Goal: Task Accomplishment & Management: Complete application form

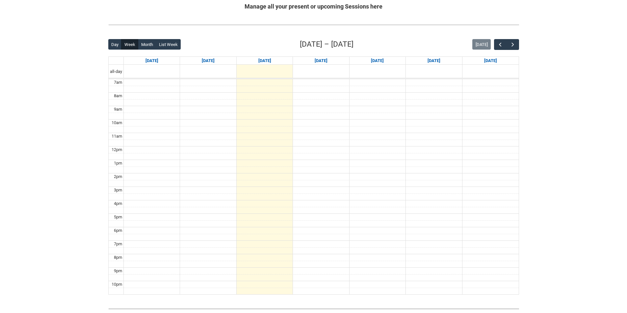
scroll to position [132, 0]
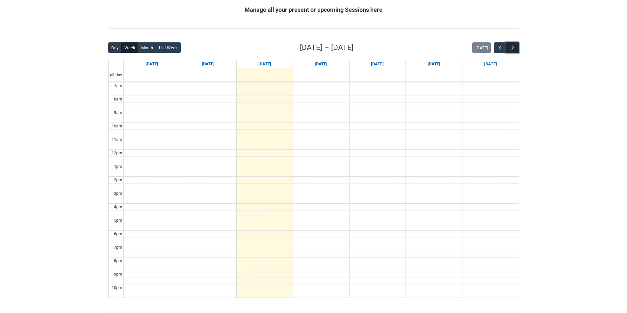
click at [421, 48] on span "button" at bounding box center [512, 48] width 7 height 7
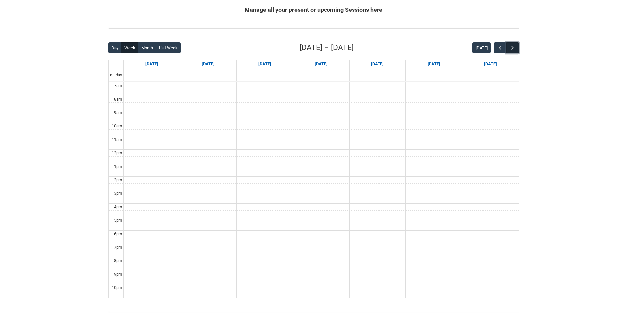
click at [421, 48] on span "button" at bounding box center [512, 48] width 7 height 7
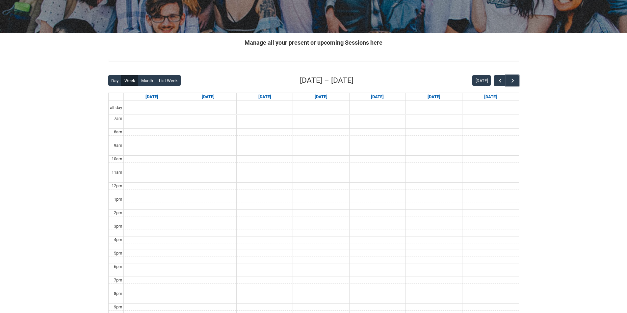
scroll to position [0, 0]
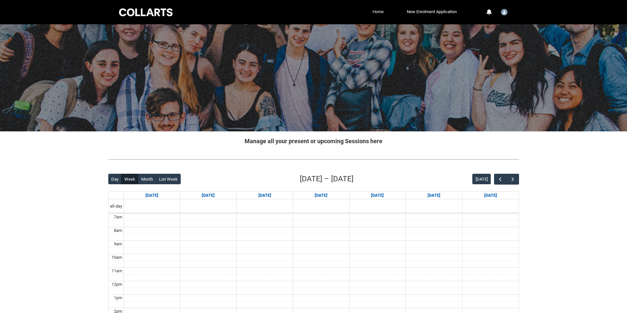
click at [381, 9] on link "Home" at bounding box center [378, 12] width 14 height 10
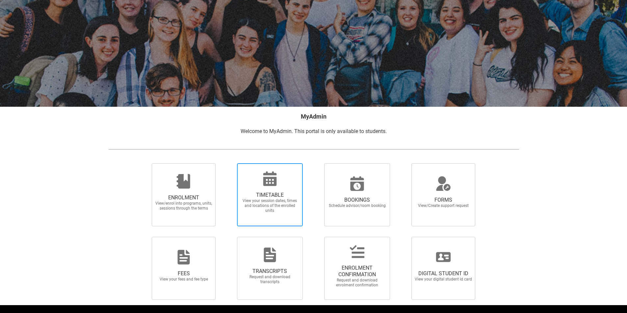
scroll to position [43, 0]
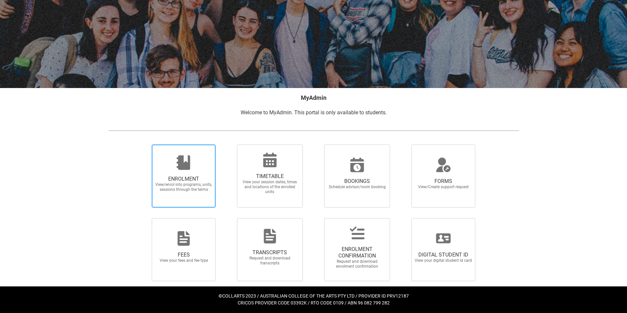
click at [203, 192] on span "ENROLMENT View/enrol into programs, units, sessions through the terms" at bounding box center [183, 184] width 63 height 27
click at [144, 145] on input "ENROLMENT View/enrol into programs, units, sessions through the terms" at bounding box center [143, 144] width 0 height 0
radio input "true"
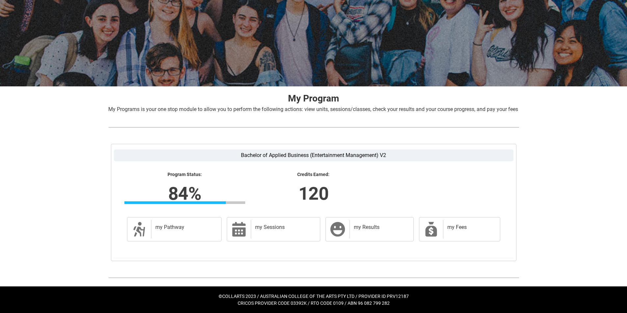
scroll to position [53, 0]
click at [287, 195] on div "my Sessions" at bounding box center [284, 229] width 66 height 18
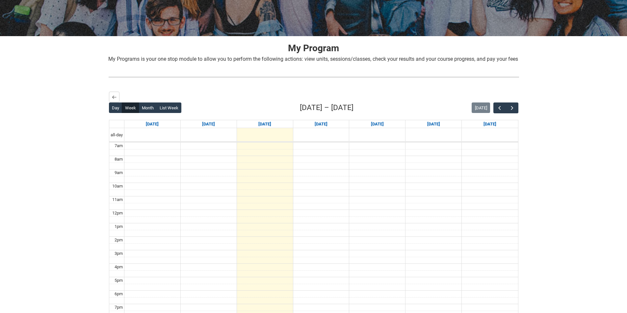
scroll to position [0, 0]
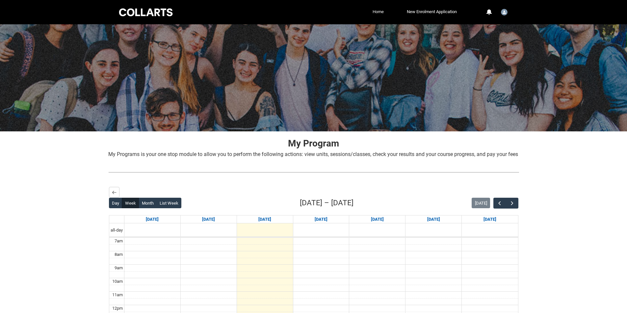
click at [377, 12] on link "Home" at bounding box center [378, 12] width 14 height 10
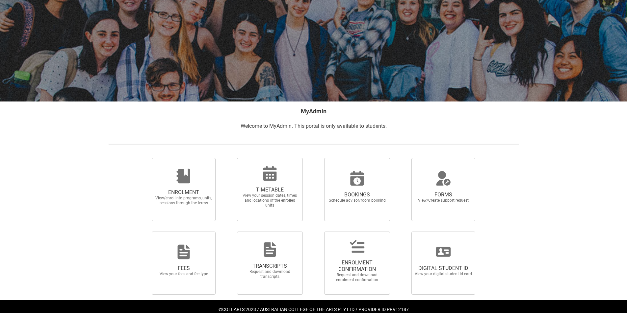
scroll to position [43, 0]
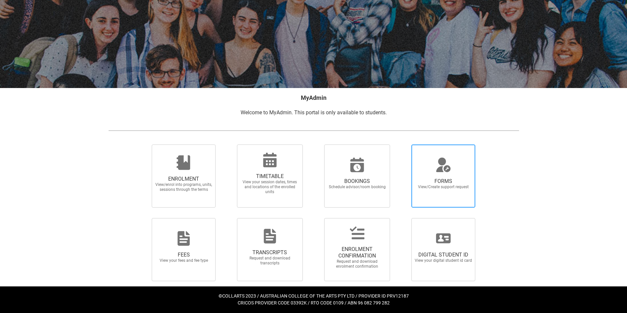
click at [414, 181] on span "FORMS" at bounding box center [443, 181] width 58 height 7
click at [403, 145] on input "FORMS View/Create support request" at bounding box center [403, 144] width 0 height 0
radio input "true"
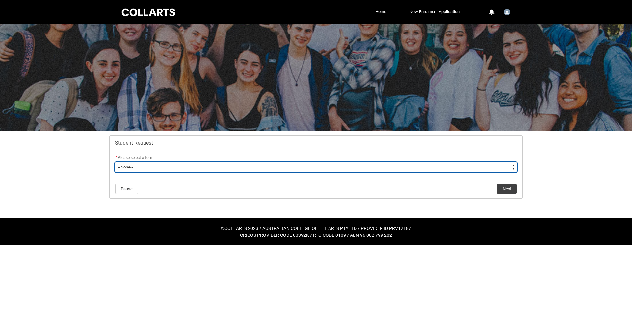
click at [255, 166] on select "--None-- Academic Transcript Application to Appeal Assignment Extension Change …" at bounding box center [316, 167] width 402 height 11
type lightning-select "Enrolment_Variation_Choice"
click at [115, 162] on select "--None-- Academic Transcript Application to Appeal Assignment Extension Change …" at bounding box center [316, 167] width 402 height 11
select select "Enrolment_Variation_Choice"
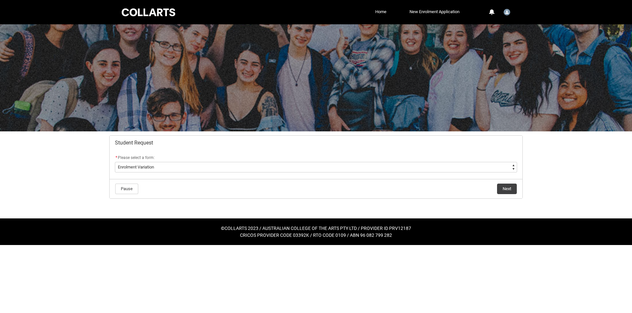
click at [421, 191] on lightning-button "Next" at bounding box center [506, 189] width 20 height 11
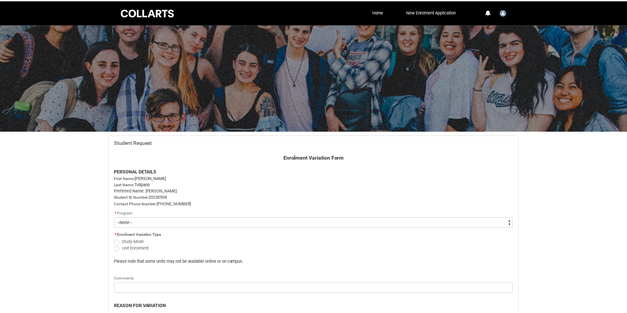
scroll to position [70, 0]
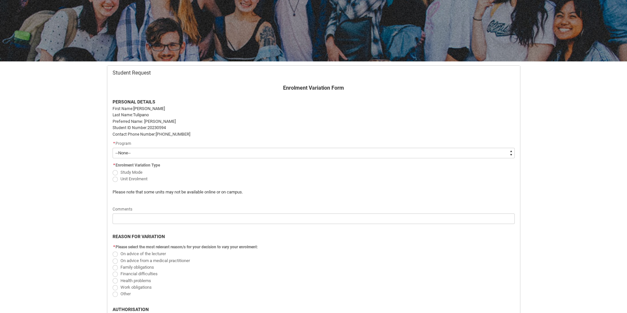
click at [221, 153] on select "--None-- Bachelor of Applied Business (Entertainment Management) V2" at bounding box center [313, 153] width 402 height 11
type lightning-select "recordPicklist_ProgramEnrollment.a0jOZ000006No5VYAS"
click at [112, 148] on select "--None-- Bachelor of Applied Business (Entertainment Management) V2" at bounding box center [313, 153] width 402 height 11
select select "recordPicklist_ProgramEnrollment.a0jOZ000006No5VYAS"
click at [115, 181] on span "Redu_Student_Request flow" at bounding box center [114, 179] width 5 height 5
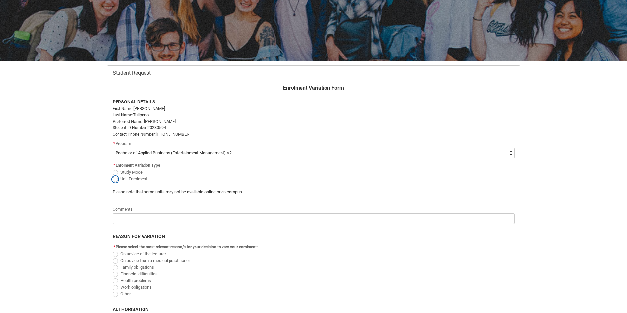
click at [112, 176] on input "Unit Enrolment" at bounding box center [112, 175] width 0 height 0
radio input "true"
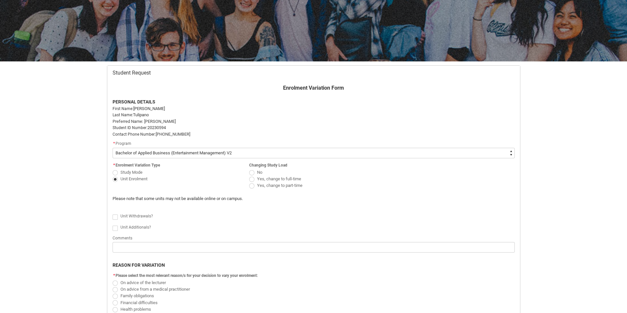
click at [252, 177] on label "Yes, change to full-time" at bounding box center [276, 178] width 55 height 5
click at [249, 176] on input "Yes, change to full-time" at bounding box center [249, 175] width 0 height 0
radio input "true"
click at [253, 177] on span "Redu_Student_Request flow" at bounding box center [251, 179] width 5 height 5
click at [249, 176] on input "Yes, change to full-time" at bounding box center [249, 175] width 0 height 0
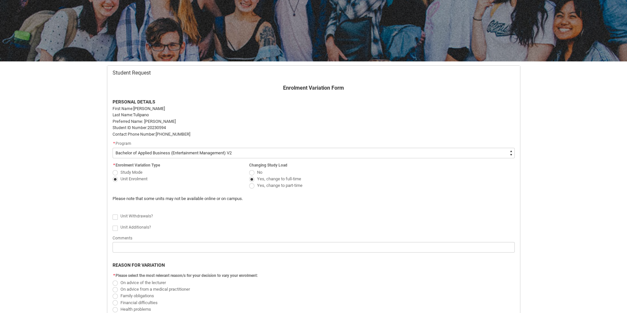
click at [251, 174] on span "Redu_Student_Request flow" at bounding box center [251, 172] width 5 height 5
click at [249, 169] on input "No" at bounding box center [249, 169] width 0 height 0
radio input "true"
click at [247, 172] on flowruntime-screen-field "Changing Study Load No Yes, change to full-time Yes, change to part-time" at bounding box center [313, 176] width 137 height 31
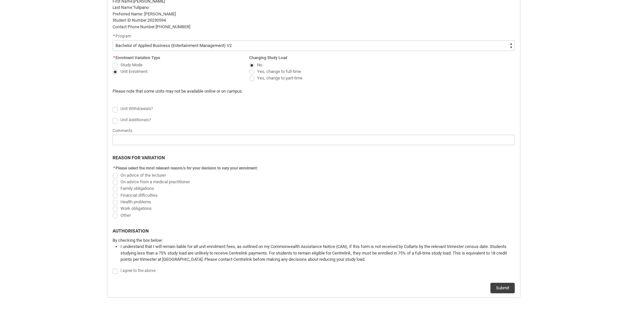
scroll to position [158, 0]
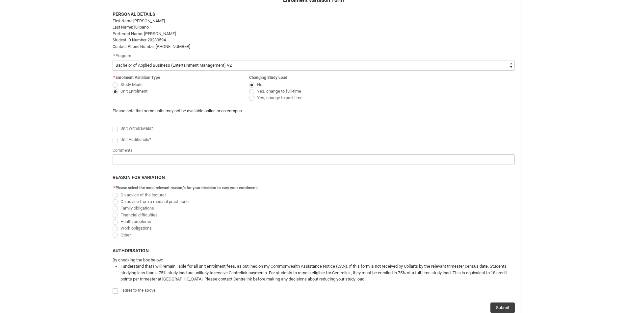
click at [115, 141] on span "Redu_Student_Request flow" at bounding box center [114, 140] width 5 height 5
click at [112, 137] on input "Redu_Student_Request flow" at bounding box center [112, 137] width 0 height 0
type lightning-input "true"
checkbox input "true"
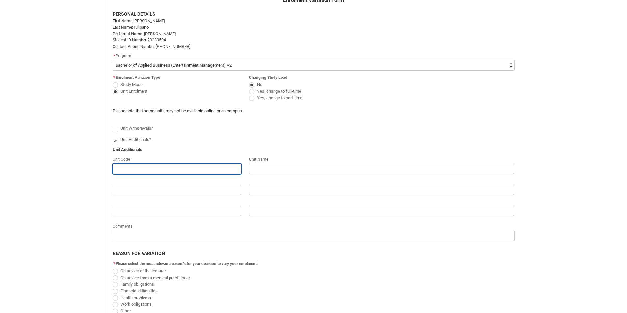
click at [134, 169] on input "Redu_Student_Request flow" at bounding box center [176, 169] width 129 height 11
paste input "EBMPAFS"
type lightning-primitive-input-simple "EBMPAFS"
type input "EBMPAFS"
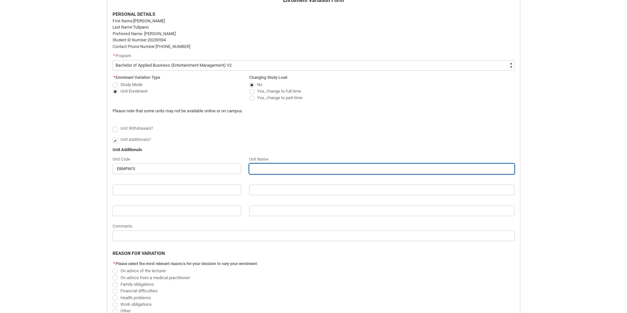
click at [311, 166] on input "Redu_Student_Request flow" at bounding box center [381, 169] width 265 height 11
paste input "Partnerships and Funding"
type lightning-primitive-input-simple "Partnerships and Funding"
type input "Partnerships and Funding"
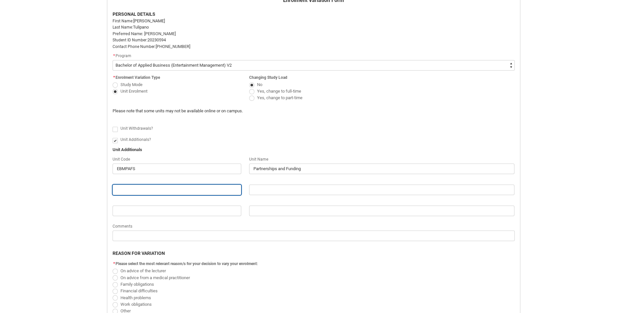
click at [140, 190] on input "Redu_Student_Request flow" at bounding box center [176, 190] width 129 height 11
paste input "EMPRI6"
type lightning-primitive-input-simple "EMPRI6"
type input "EMPRI6"
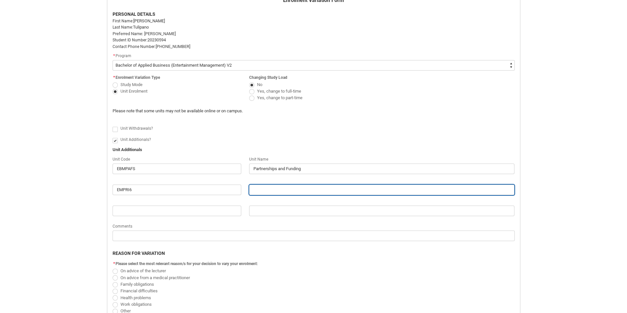
click at [275, 192] on input "Redu_Student_Request flow" at bounding box center [381, 190] width 265 height 11
paste input "Global Entertainment Industries"
type lightning-primitive-input-simple "Global Entertainment Industries"
type input "Global Entertainment Industries"
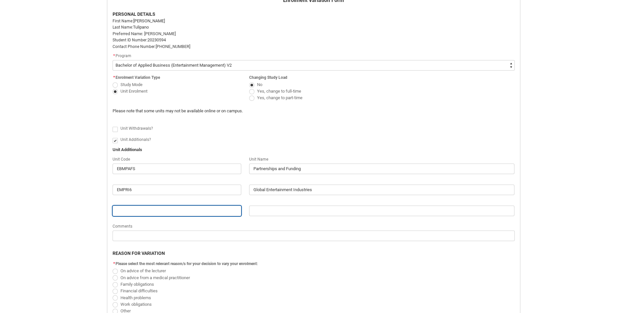
click at [167, 195] on input "Redu_Student_Request flow" at bounding box center [176, 211] width 129 height 11
click at [251, 91] on span "Redu_Student_Request flow" at bounding box center [251, 91] width 5 height 5
click at [249, 88] on input "Yes, change to full-time" at bounding box center [249, 87] width 0 height 0
radio input "true"
click at [250, 83] on span "Redu_Student_Request flow" at bounding box center [251, 85] width 5 height 5
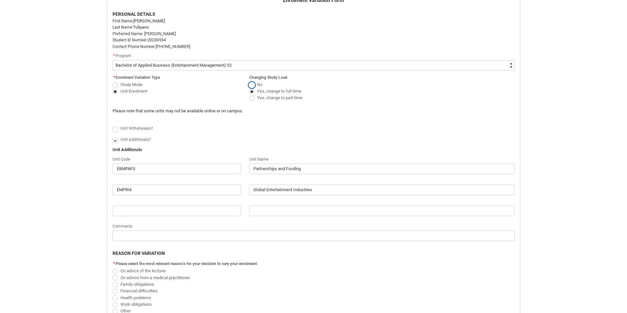
click at [249, 81] on input "No" at bounding box center [249, 81] width 0 height 0
radio input "true"
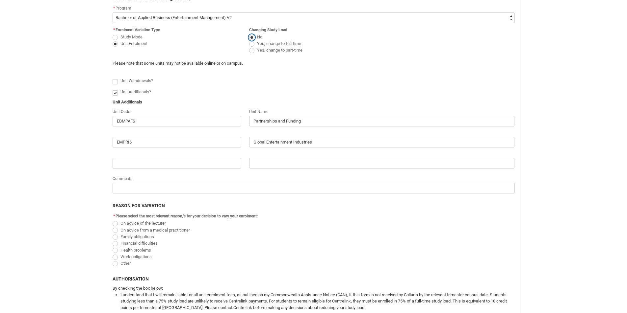
scroll to position [285, 0]
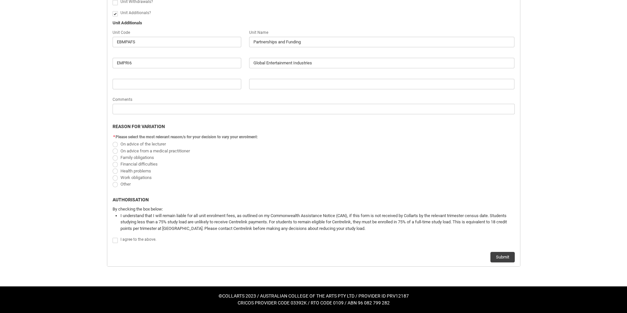
click at [109, 142] on flowruntime-screen-field "* Please select the most relevant reason/s for your decision to vary your enrol…" at bounding box center [314, 161] width 410 height 57
click at [116, 144] on span "Redu_Student_Request flow" at bounding box center [114, 144] width 5 height 5
click at [112, 141] on input "On advice of the lecturer" at bounding box center [112, 140] width 0 height 0
radio input "true"
click at [116, 195] on span "Redu_Student_Request flow" at bounding box center [114, 240] width 5 height 5
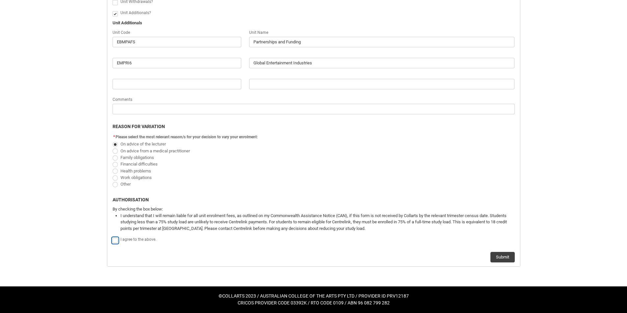
click at [112, 195] on input "Redu_Student_Request flow" at bounding box center [112, 237] width 0 height 0
type lightning-input "true"
checkbox input "true"
click at [421, 195] on button "Submit" at bounding box center [502, 257] width 24 height 11
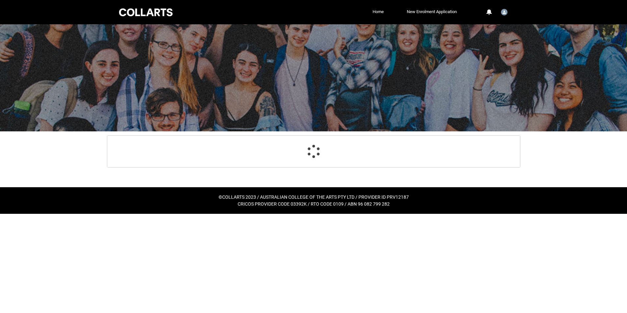
scroll to position [0, 0]
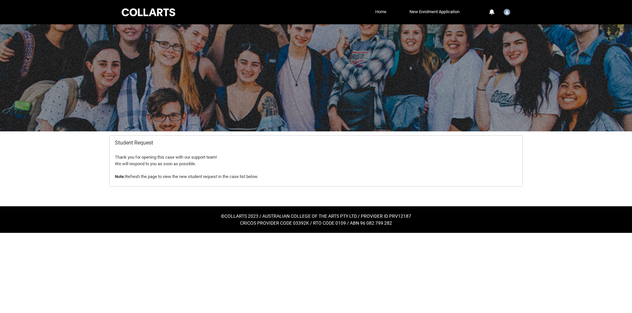
click at [379, 12] on link "Home" at bounding box center [380, 12] width 14 height 10
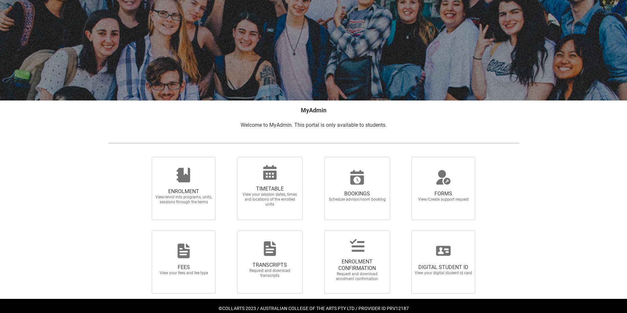
scroll to position [43, 0]
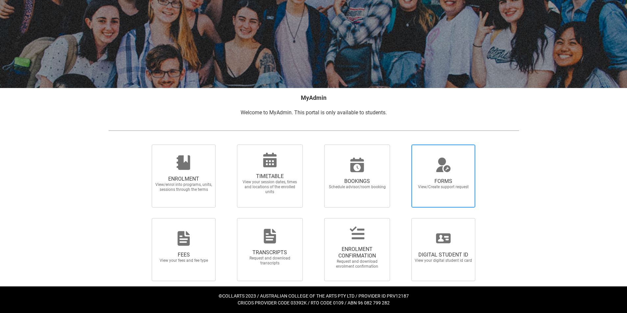
click at [421, 179] on span "FORMS" at bounding box center [443, 181] width 58 height 7
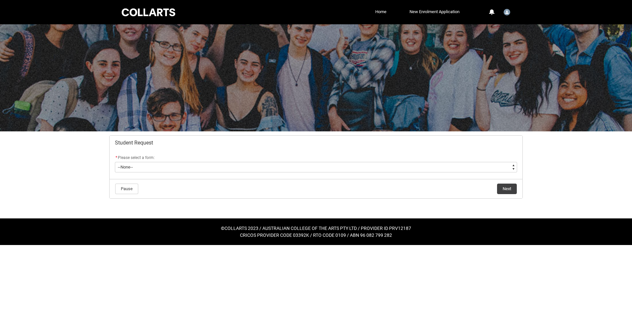
click at [326, 175] on flowruntime-screen-field "* Please select a form: * --None-- Academic Transcript Application to Appeal As…" at bounding box center [316, 164] width 410 height 21
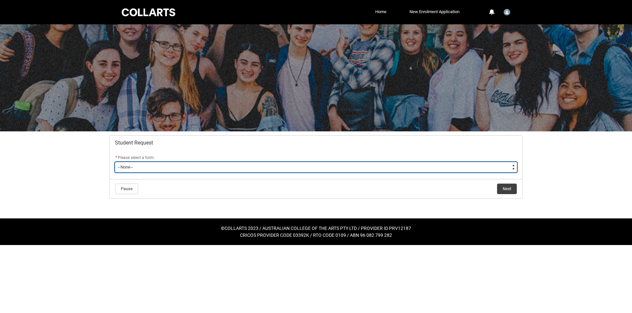
click at [319, 166] on select "--None-- Academic Transcript Application to Appeal Assignment Extension Change …" at bounding box center [316, 167] width 402 height 11
type lightning-select "General_Choice"
click at [115, 162] on select "--None-- Academic Transcript Application to Appeal Assignment Extension Change …" at bounding box center [316, 167] width 402 height 11
select select "General_Choice"
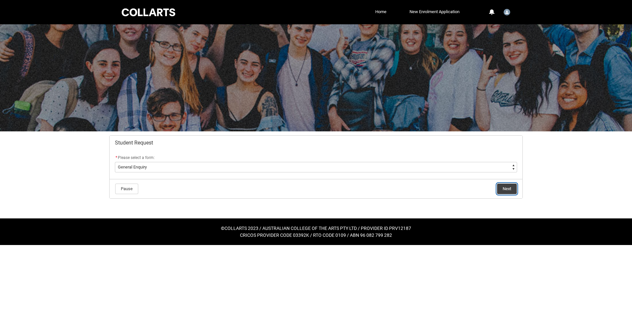
click at [421, 189] on button "Next" at bounding box center [507, 189] width 20 height 11
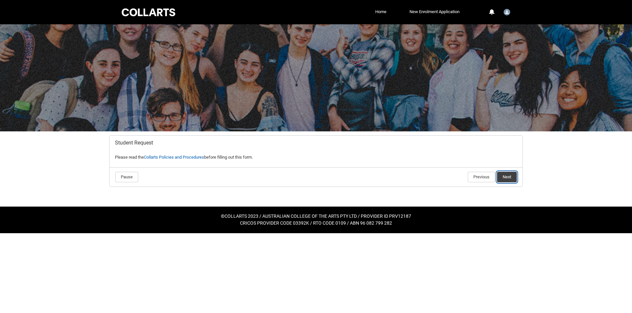
click at [421, 174] on button "Next" at bounding box center [507, 177] width 20 height 11
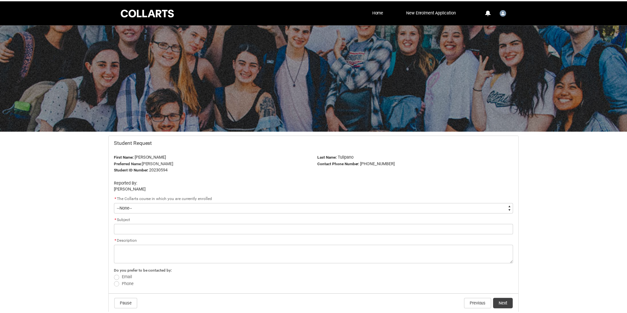
scroll to position [47, 0]
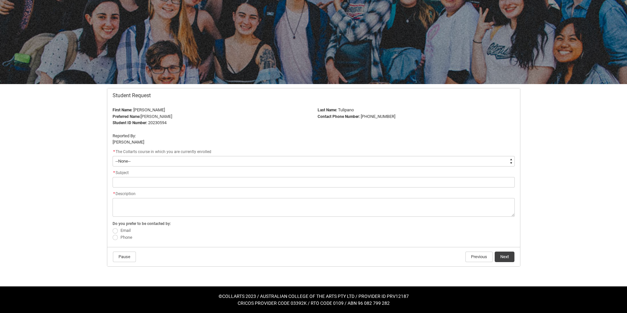
click at [214, 158] on select "--None-- Bachelor of Applied Business (Entertainment Management) V2" at bounding box center [313, 161] width 402 height 11
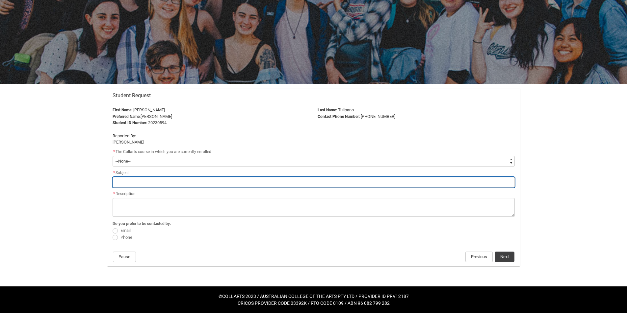
click at [204, 183] on input "Redu_Student_Request flow" at bounding box center [313, 182] width 402 height 11
type lightning-primitive-input-simple "E"
type input "E"
type lightning-primitive-input-simple "En"
type input "En"
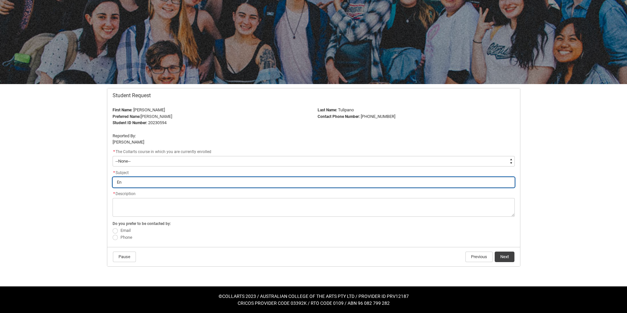
type lightning-primitive-input-simple "Enr"
type input "Enr"
type lightning-primitive-input-simple "Enro"
type input "Enro"
type lightning-primitive-input-simple "Enrol"
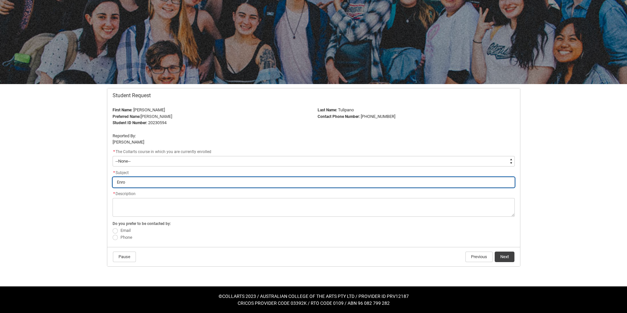
type input "Enrol"
type lightning-primitive-input-simple "Enroll"
type input "Enroll"
type lightning-primitive-input-simple "Enrollm"
type input "Enrollm"
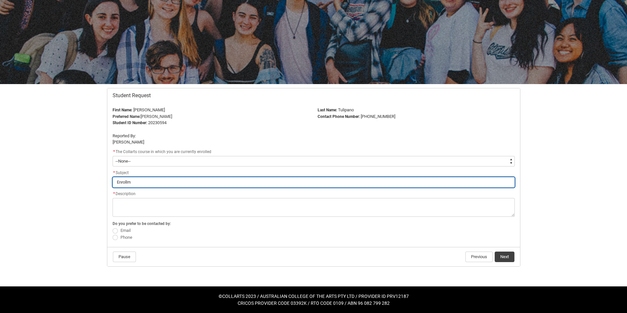
type lightning-primitive-input-simple "Enrollme"
type input "Enrollme"
type lightning-primitive-input-simple "Enrollmen"
type input "Enrollmen"
type lightning-primitive-input-simple "Enrollment"
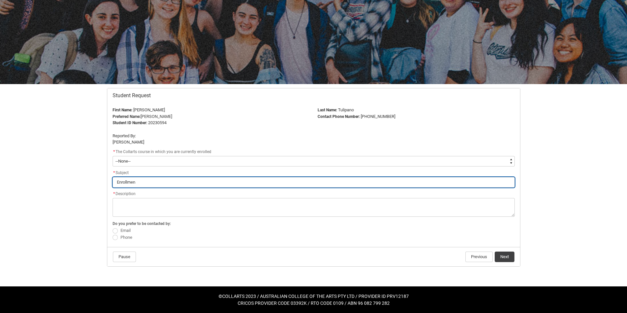
type input "Enrollment"
type lightning-primitive-input-simple "Enrollment"
type input "Enrollment"
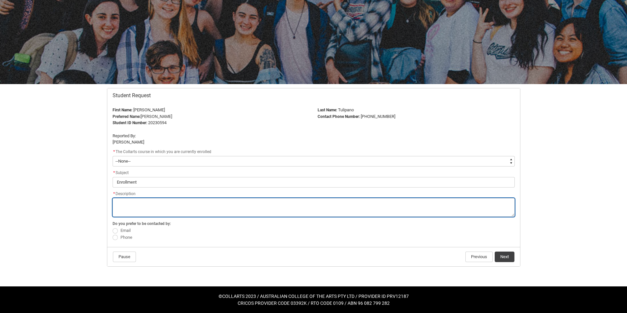
click at [185, 195] on textarea "*" at bounding box center [313, 207] width 402 height 19
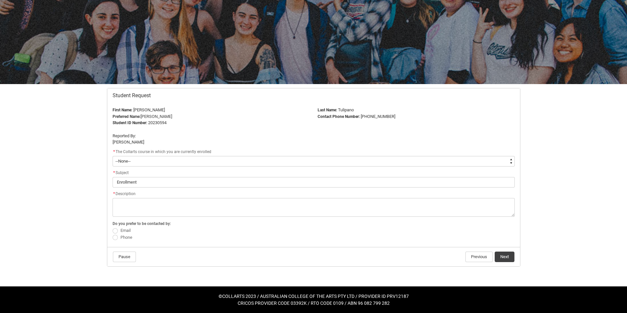
click at [118, 195] on fieldset "Do you prefer to be contacted by: Email Phone" at bounding box center [313, 230] width 402 height 21
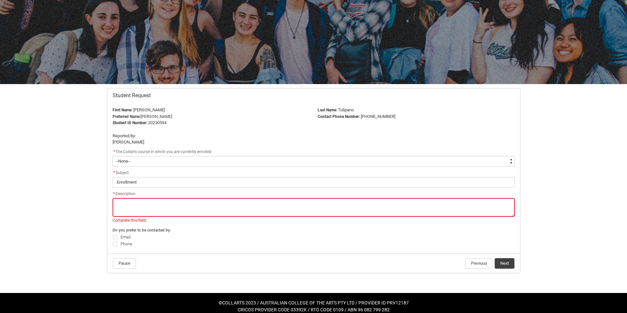
click at [115, 195] on span "Redu_Student_Request flow" at bounding box center [114, 237] width 5 height 5
click at [112, 195] on input "Email" at bounding box center [112, 234] width 0 height 0
radio input "true"
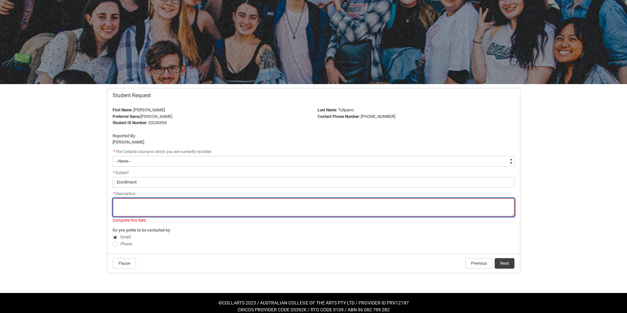
click at [138, 195] on textarea "*" at bounding box center [313, 207] width 402 height 19
type lightning-textarea "H"
type textarea "H"
type lightning-textarea "Hi"
type textarea "Hi"
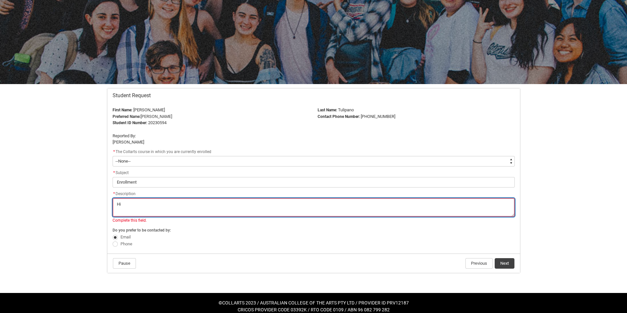
type lightning-textarea "Hi"
type textarea "Hi"
type lightning-textarea "Hi t"
type textarea "Hi t"
type lightning-textarea "Hi th"
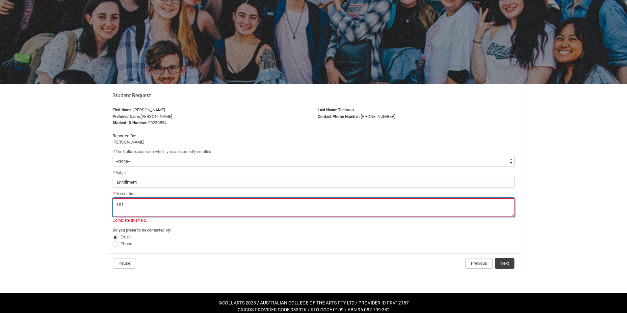
type textarea "Hi th"
type lightning-textarea "Hi the"
type textarea "Hi the"
type lightning-textarea "Hi ther"
type textarea "Hi ther"
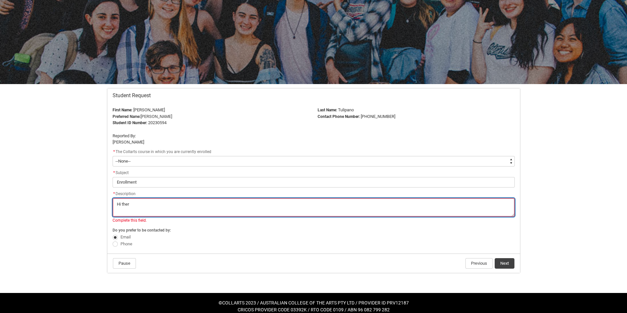
type lightning-textarea "Hi there"
type textarea "Hi there"
type lightning-textarea "Hi there"
type textarea "Hi there"
type lightning-textarea "Hi there"
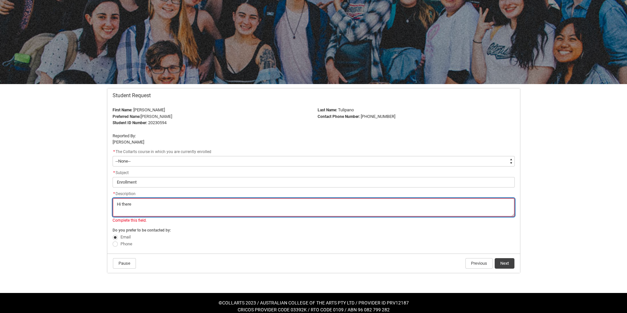
type textarea "Hi there"
type lightning-textarea "Hi there,"
type textarea "Hi there,"
type lightning-textarea "Hi there,"
type textarea "Hi there,"
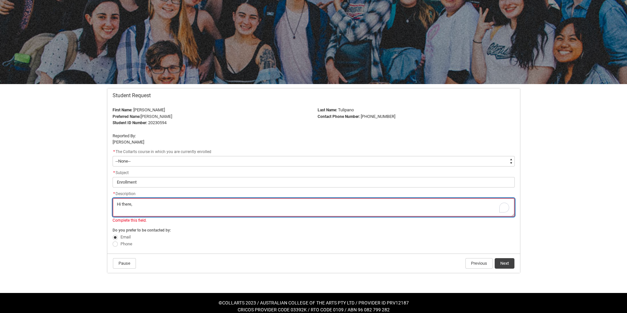
type lightning-textarea "Hi there, I"
type textarea "Hi there, I"
type lightning-textarea "Hi there, I'"
type textarea "Hi there, I'"
type lightning-textarea "Hi there, I'v"
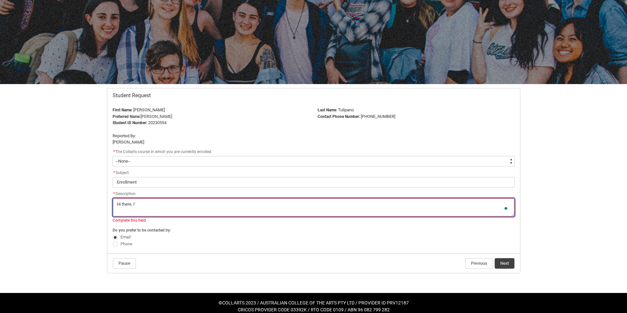
type textarea "Hi there, I'v"
type lightning-textarea "Hi there, I've"
type textarea "Hi there, I've"
type lightning-textarea "Hi there, I've"
type textarea "Hi there, I've"
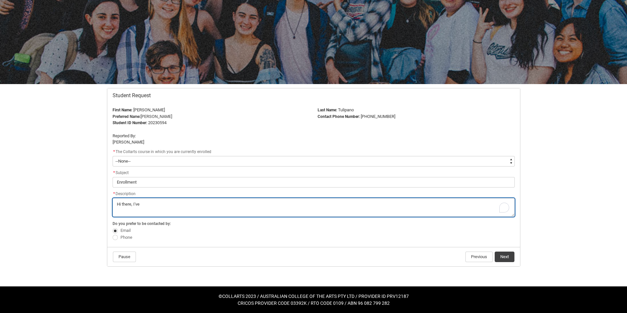
type lightning-textarea "Hi there, I've j"
type textarea "Hi there, I've j"
type lightning-textarea "Hi there, I've ju"
type textarea "Hi there, I've ju"
type lightning-textarea "Hi there, I've jus"
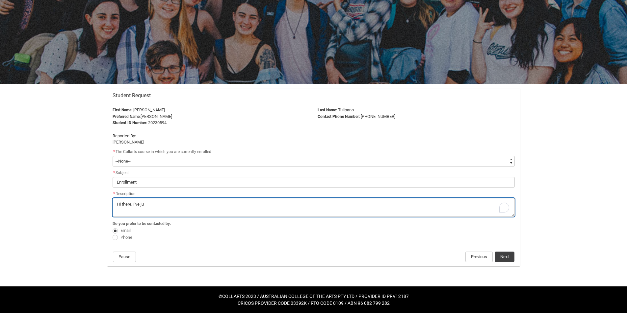
type textarea "Hi there, I've jus"
type lightning-textarea "Hi there, I've just"
type textarea "Hi there, I've just"
type lightning-textarea "Hi there, I've just"
type textarea "Hi there, I've just"
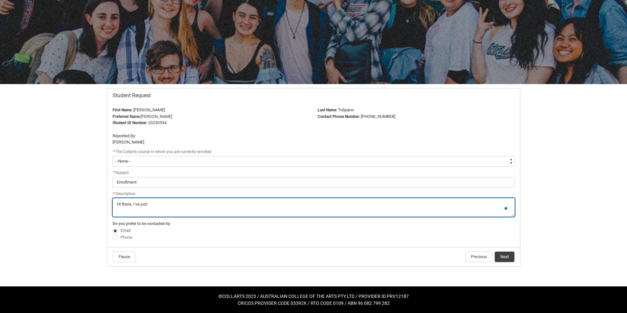
type lightning-textarea "Hi there, I've just o"
type textarea "Hi there, I've just o"
type lightning-textarea "Hi there, I've just op"
type textarea "Hi there, I've just op"
type lightning-textarea "Hi there, I've just opu"
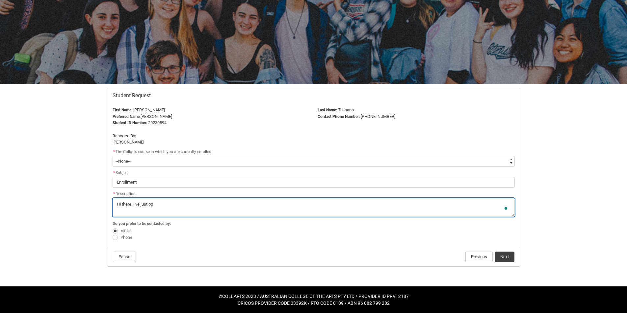
type textarea "Hi there, I've just opu"
type lightning-textarea "Hi there, I've just oput"
type textarea "Hi there, I've just oput"
type lightning-textarea "Hi there, I've just oput"
type textarea "Hi there, I've just oput"
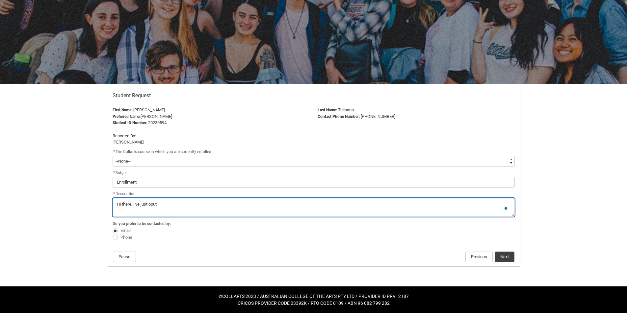
type lightning-textarea "Hi there, I've just oput a"
type textarea "Hi there, I've just oput a"
type lightning-textarea "Hi there, I've just oput a"
type textarea "Hi there, I've just oput a"
type lightning-textarea "Hi there, I've just oput a r"
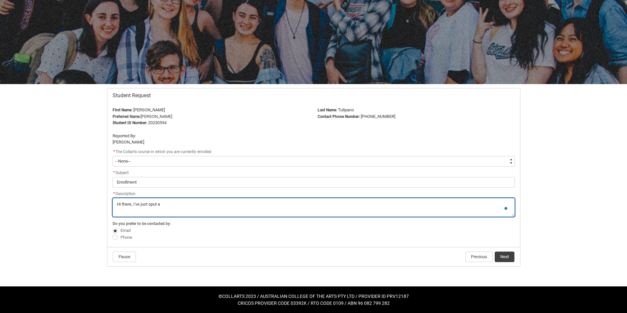
type textarea "Hi there, I've just oput a r"
type lightning-textarea "Hi there, I've just oput a re"
type textarea "Hi there, I've just oput a re"
type lightning-textarea "Hi there, I've just oput a req"
type textarea "Hi there, I've just oput a req"
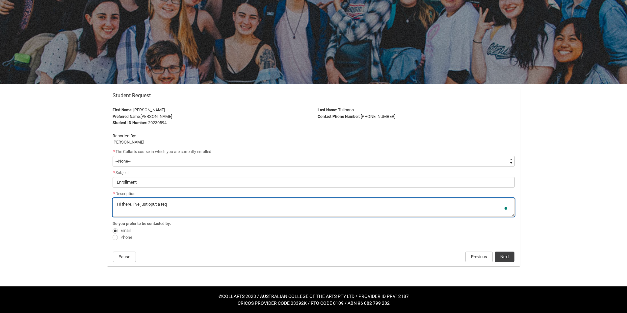
type lightning-textarea "Hi there, I've just oput a requ"
type textarea "Hi there, I've just oput a requ"
type lightning-textarea "Hi there, I've just oput a reque"
type textarea "Hi there, I've just oput a reque"
type lightning-textarea "Hi there, I've just oput a reques"
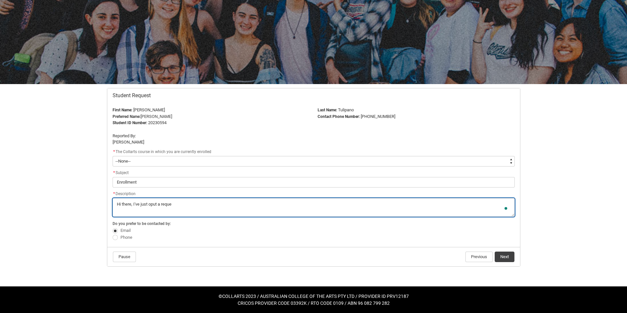
type textarea "Hi there, I've just oput a reques"
type lightning-textarea "Hi there, I've just oput a request"
type textarea "Hi there, I've just oput a request"
type lightning-textarea "Hi there, I've just oput a request"
type textarea "Hi there, I've just oput a request"
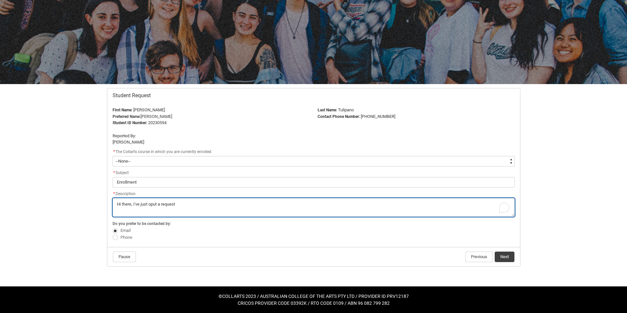
click at [151, 195] on textarea "*" at bounding box center [313, 207] width 402 height 19
type lightning-textarea "Hi there, I've just put a request"
type textarea "Hi there, I've just put a request"
type lightning-textarea "Hi there, I've just put a irequest"
type textarea "Hi there, I've just put a irequest"
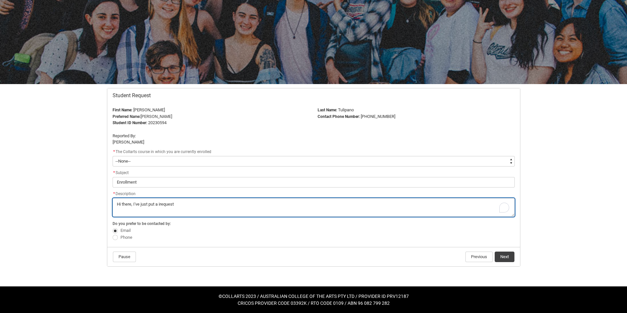
type lightning-textarea "Hi there, I've just put a inrequest"
type textarea "Hi there, I've just put a inrequest"
type lightning-textarea "Hi there, I've just put a in request"
type textarea "Hi there, I've just put a in request"
type lightning-textarea "Hi there, I've just put a inrequest"
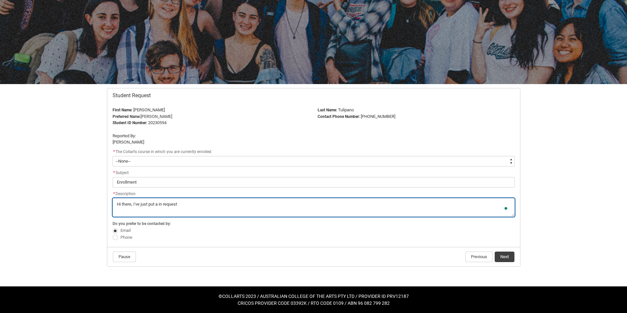
type textarea "Hi there, I've just put a inrequest"
type lightning-textarea "Hi there, I've just put a irequest"
type textarea "Hi there, I've just put a irequest"
type lightning-textarea "Hi there, I've just put a request"
type textarea "Hi there, I've just put a request"
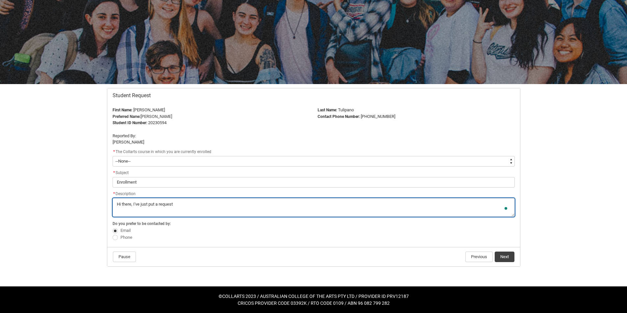
type lightning-textarea "Hi there, I've just put a /request"
type textarea "Hi there, I've just put a /request"
type lightning-textarea "Hi there, I've just put a request"
type textarea "Hi there, I've just put a request"
type lightning-textarea "Hi there, I've just put ia request"
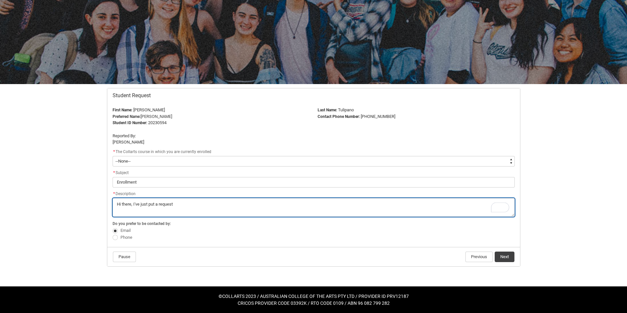
type textarea "Hi there, I've just put ia request"
type lightning-textarea "Hi there, I've just put ina request"
type textarea "Hi there, I've just put ina request"
type lightning-textarea "Hi there, I've just put in a request"
type textarea "Hi there, I've just put in a request"
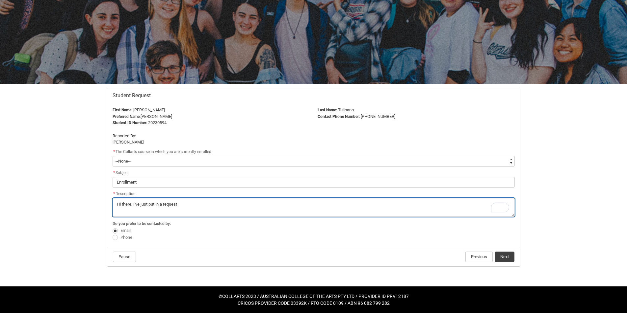
type lightning-textarea "Hi there, I've just put in a request t"
type textarea "Hi there, I've just put in a request t"
type lightning-textarea "Hi there, I've just put in a request to"
type textarea "Hi there, I've just put in a request to"
type lightning-textarea "Hi there, I've just put in a request to"
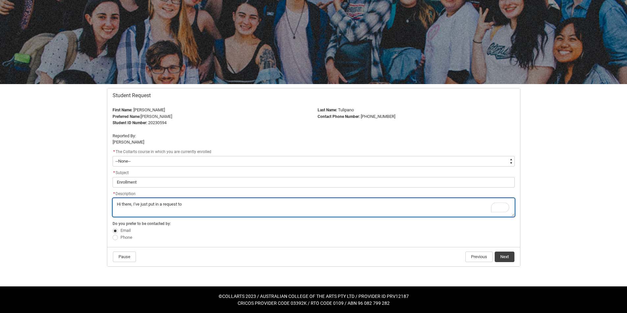
type textarea "Hi there, I've just put in a request to"
type lightning-textarea "Hi there, I've just put in a request to e"
type textarea "Hi there, I've just put in a request to e"
type lightning-textarea "Hi there, I've just put in a request to en"
type textarea "Hi there, I've just put in a request to en"
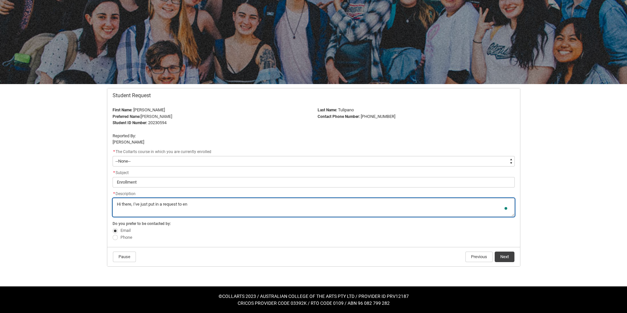
type lightning-textarea "Hi there, I've just put in a request to enr"
type textarea "Hi there, I've just put in a request to enr"
type lightning-textarea "Hi there, I've just put in a request to enro"
type textarea "Hi there, I've just put in a request to enro"
type lightning-textarea "Hi there, I've just put in a request to enrol"
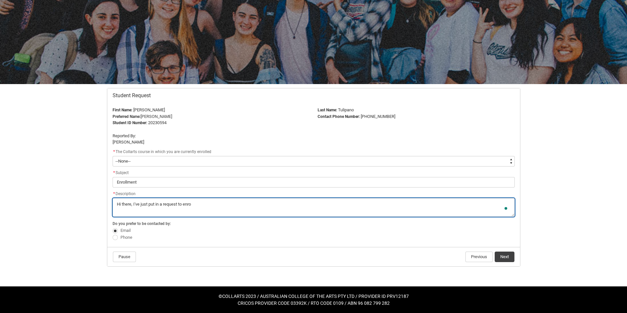
type textarea "Hi there, I've just put in a request to enrol"
type lightning-textarea "Hi there, I've just put in a request to enroll"
type textarea "Hi there, I've just put in a request to enroll"
type lightning-textarea "Hi there, I've just put in a request to enroll"
type textarea "Hi there, I've just put in a request to enroll"
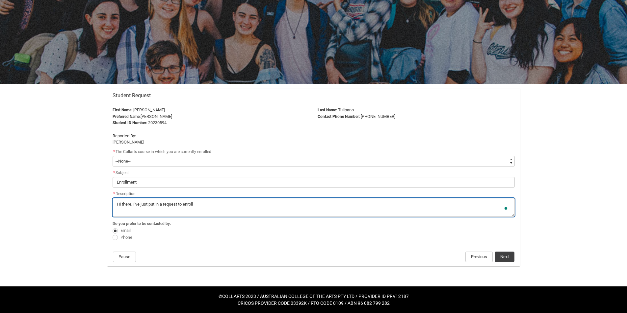
type lightning-textarea "Hi there, I've just put in a request to enroll i"
type textarea "Hi there, I've just put in a request to enroll i"
type lightning-textarea "Hi there, I've just put in a request to enroll in"
type textarea "Hi there, I've just put in a request to enroll in"
type lightning-textarea "Hi there, I've just put in a request to enroll in"
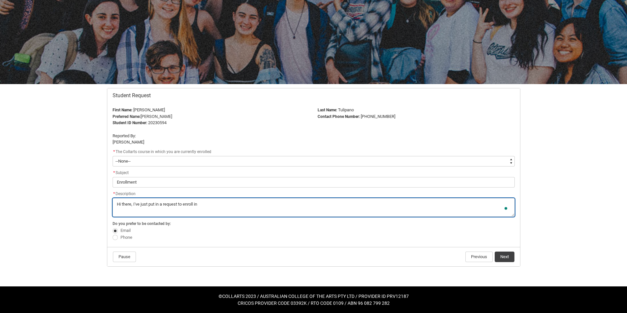
type textarea "Hi there, I've just put in a request to enroll in"
type lightning-textarea "Hi there, I've just put in a request to enroll in f"
type textarea "Hi there, I've just put in a request to enroll in f"
type lightning-textarea "Hi there, I've just put in a request to enroll in fu"
type textarea "Hi there, I've just put in a request to enroll in fu"
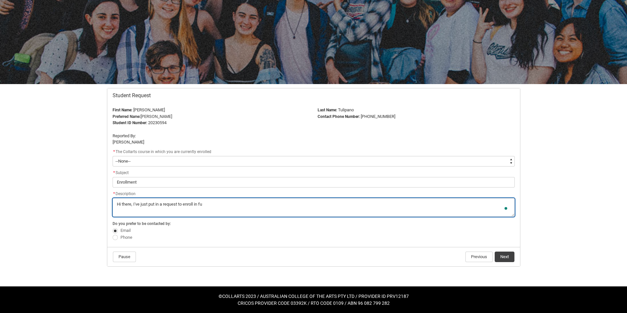
type lightning-textarea "Hi there, I've just put in a request to enroll in fur"
type textarea "Hi there, I've just put in a request to enroll in fur"
type lightning-textarea "Hi there, I've just put in a request to enroll in furt"
type textarea "Hi there, I've just put in a request to enroll in furt"
type lightning-textarea "Hi there, I've just put in a request to enroll in furth"
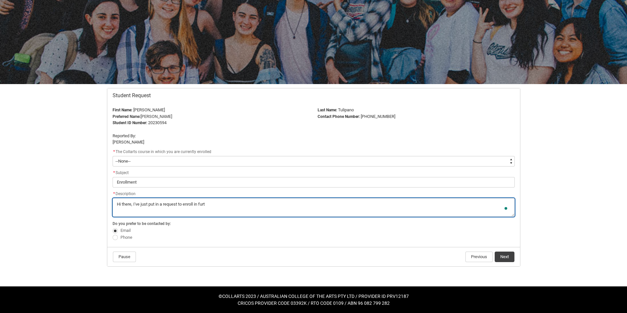
type textarea "Hi there, I've just put in a request to enroll in furth"
type lightning-textarea "Hi there, I've just put in a request to enroll in furthe"
type textarea "Hi there, I've just put in a request to enroll in furthe"
type lightning-textarea "Hi there, I've just put in a request to enroll in further"
type textarea "Hi there, I've just put in a request to enroll in further"
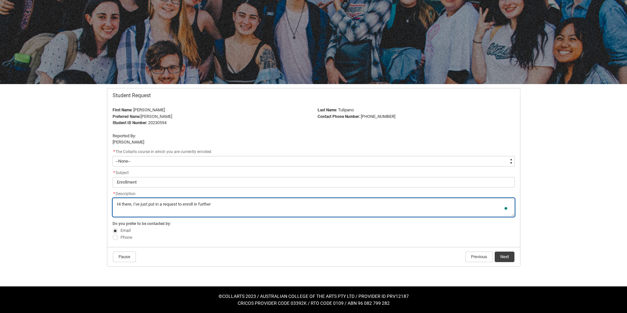
type lightning-textarea "Hi there, I've just put in a request to enroll in further"
type textarea "Hi there, I've just put in a request to enroll in further"
type lightning-textarea "Hi there, I've just put in a request to enroll in further"
type textarea "Hi there, I've just put in a request to enroll in further"
type lightning-textarea "Hi there, I've just put in a request to enroll in furthe"
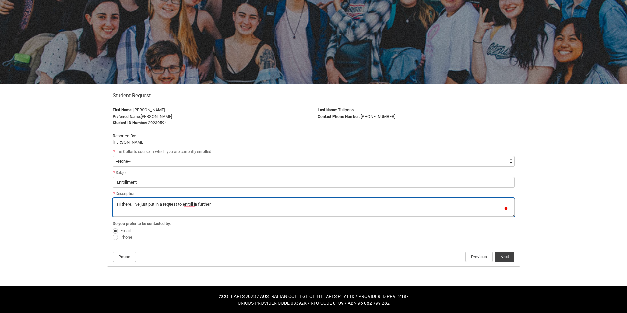
type textarea "Hi there, I've just put in a request to enroll in furthe"
type lightning-textarea "Hi there, I've just put in a request to enroll in furth"
type textarea "Hi there, I've just put in a request to enroll in furth"
type lightning-textarea "Hi there, I've just put in a request to enroll in furt"
type textarea "Hi there, I've just put in a request to enroll in furt"
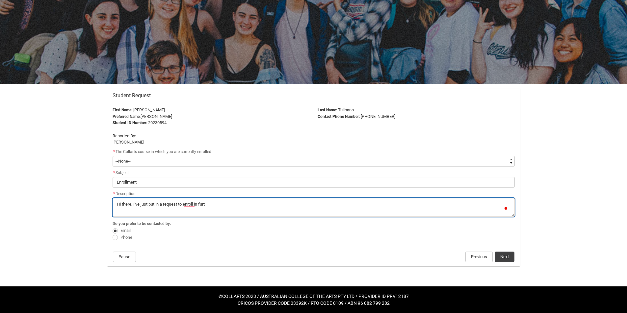
type lightning-textarea "Hi there, I've just put in a request to enroll in fur"
type textarea "Hi there, I've just put in a request to enroll in fur"
type lightning-textarea "Hi there, I've just put in a request to enroll in fu"
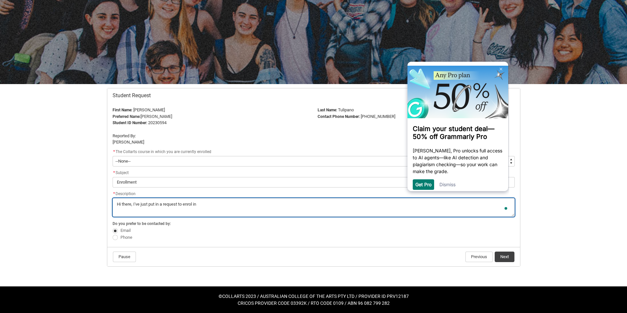
scroll to position [0, 0]
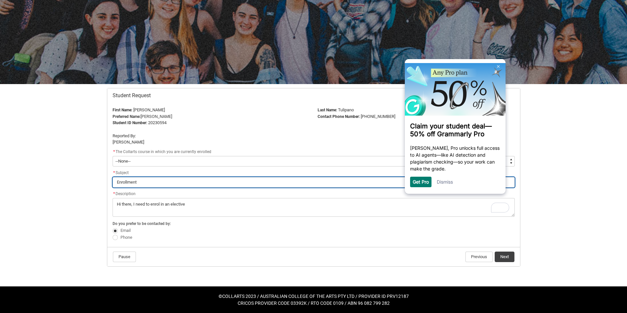
click at [128, 183] on input "Enrollment" at bounding box center [313, 182] width 402 height 11
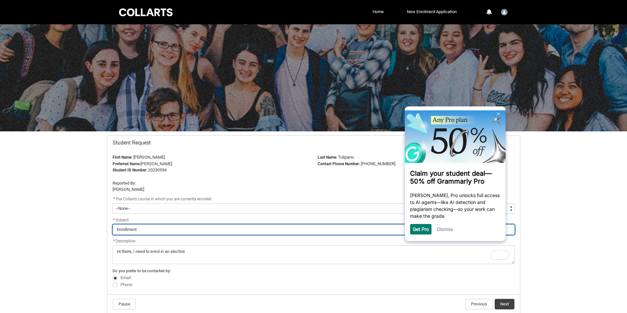
scroll to position [46, 0]
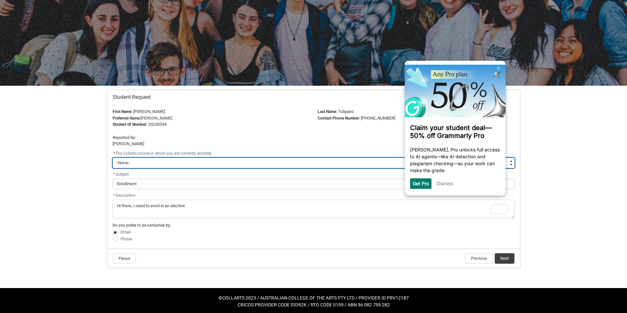
click at [186, 164] on select "--None-- Bachelor of Applied Business (Entertainment Management) V2" at bounding box center [313, 163] width 402 height 11
click at [112, 158] on select "--None-- Bachelor of Applied Business (Entertainment Management) V2" at bounding box center [313, 163] width 402 height 11
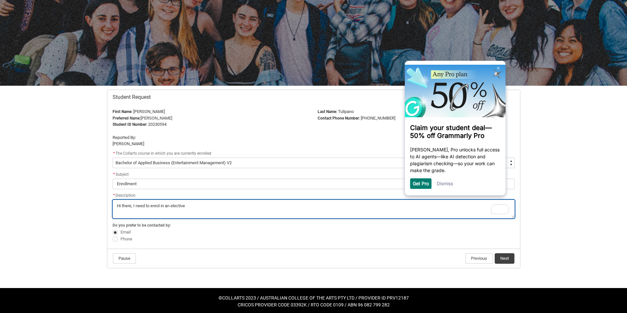
click at [203, 195] on textarea "*" at bounding box center [313, 209] width 402 height 19
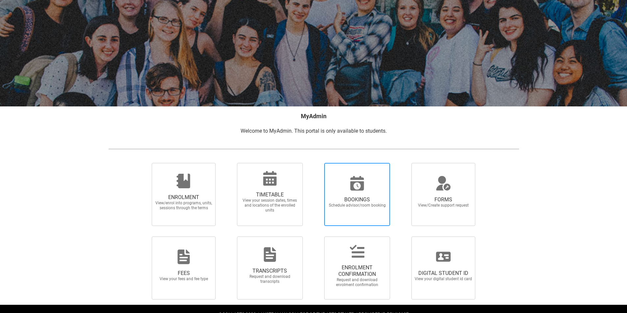
scroll to position [43, 0]
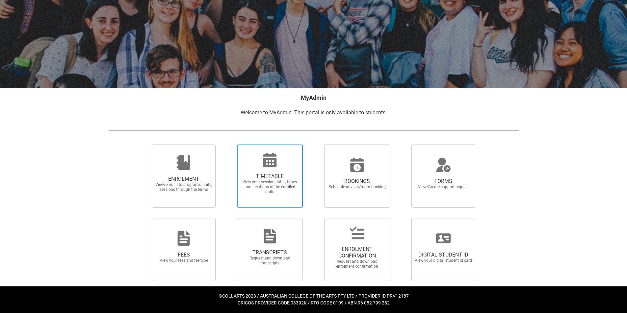
click at [274, 182] on span "View your session dates, times and locations of the enrolled units" at bounding box center [270, 187] width 58 height 15
click at [229, 145] on input "TIMETABLE View your session dates, times and locations of the enrolled units" at bounding box center [228, 144] width 0 height 0
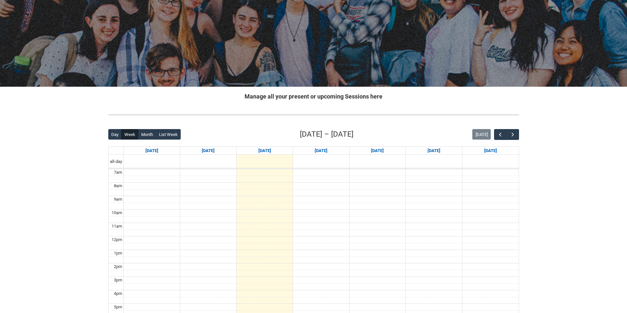
scroll to position [44, 0]
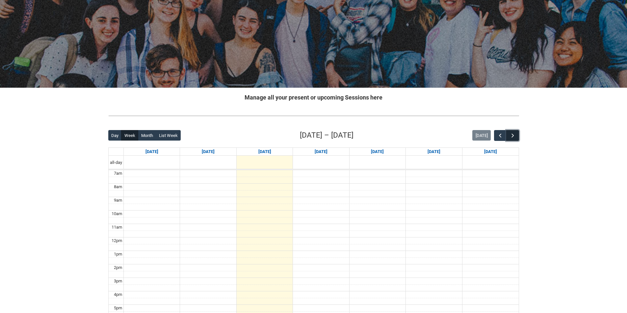
click at [517, 131] on button "button" at bounding box center [512, 135] width 12 height 11
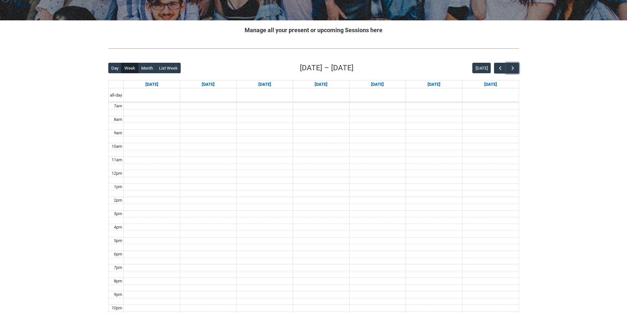
scroll to position [88, 0]
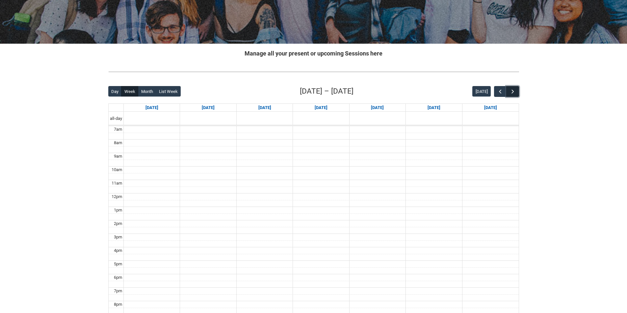
click at [516, 89] on button "button" at bounding box center [512, 91] width 12 height 11
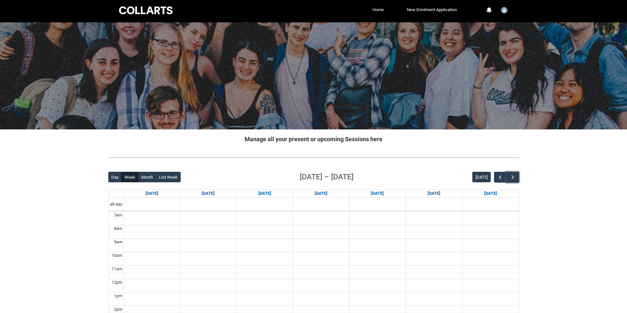
scroll to position [0, 0]
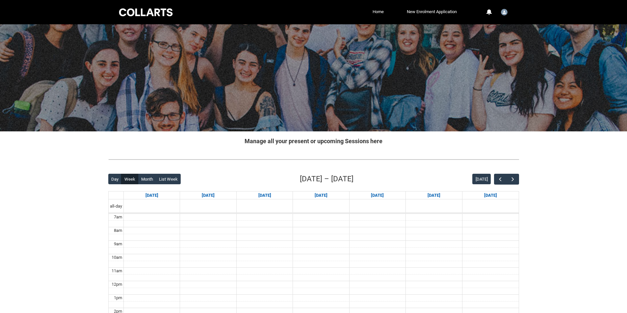
click at [135, 9] on div at bounding box center [146, 12] width 56 height 10
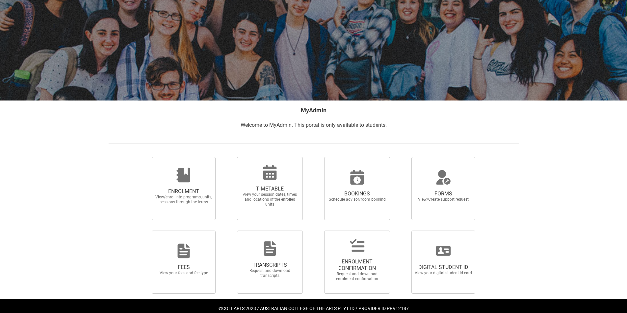
scroll to position [43, 0]
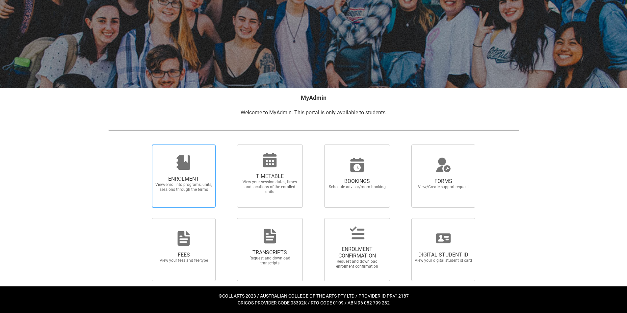
click at [208, 194] on span "ENROLMENT View/enrol into programs, units, sessions through the terms" at bounding box center [183, 184] width 63 height 27
click at [144, 145] on input "ENROLMENT View/enrol into programs, units, sessions through the terms" at bounding box center [143, 144] width 0 height 0
radio input "true"
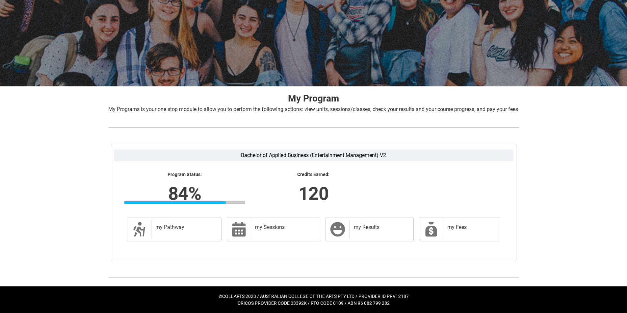
scroll to position [53, 0]
click at [321, 196] on lightning-formatted-number "120" at bounding box center [313, 193] width 205 height 27
click at [381, 229] on h2 "my Results" at bounding box center [380, 227] width 53 height 7
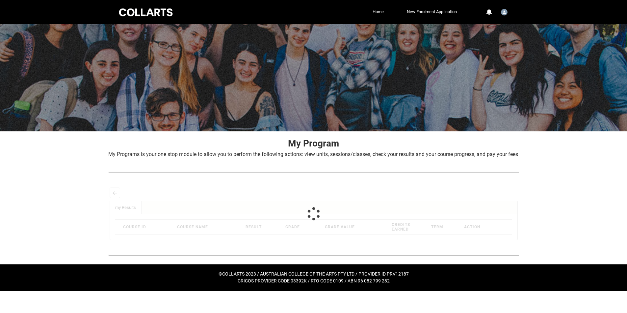
scroll to position [0, 0]
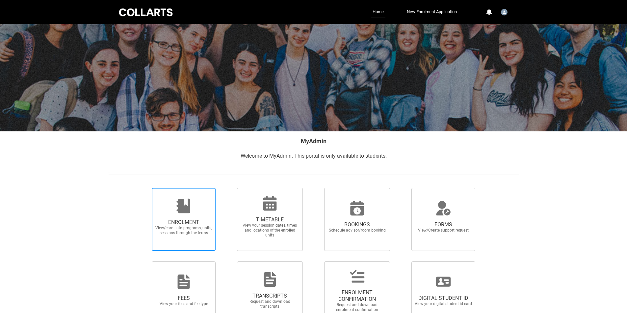
click at [184, 221] on span "ENROLMENT" at bounding box center [184, 222] width 58 height 7
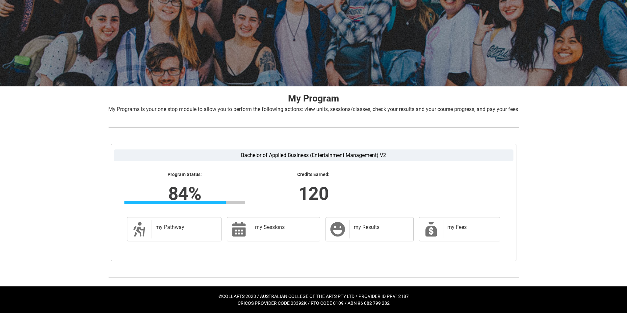
scroll to position [53, 0]
click at [213, 232] on div "my Pathway" at bounding box center [185, 229] width 68 height 18
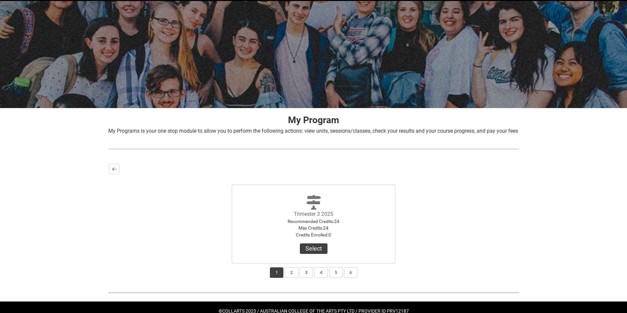
scroll to position [46, 0]
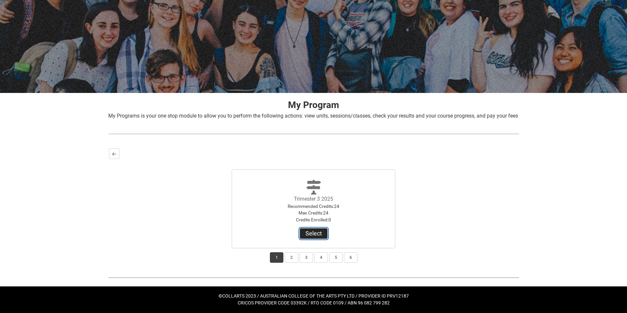
click at [309, 234] on button "Select" at bounding box center [314, 234] width 28 height 11
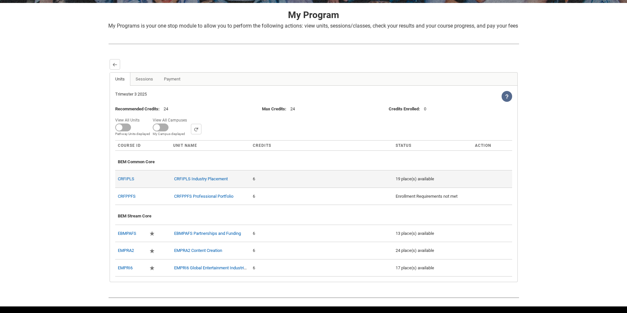
scroll to position [132, 0]
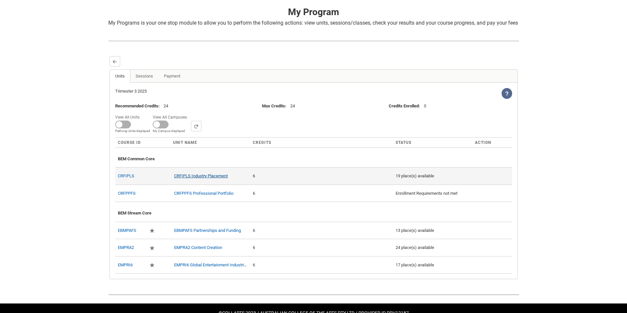
click at [210, 179] on link "CRFIPLS Industry Placement" at bounding box center [201, 176] width 54 height 5
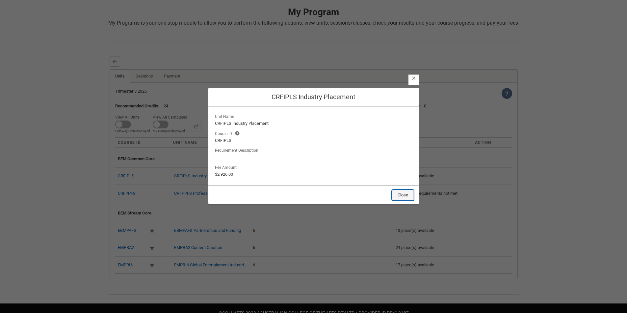
click at [399, 197] on button "Close" at bounding box center [403, 195] width 22 height 11
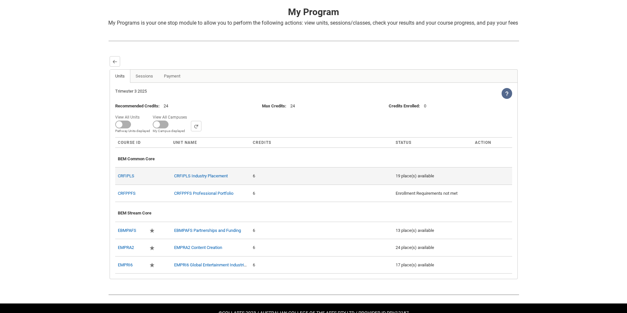
click at [405, 180] on div "19 place(s) available" at bounding box center [432, 176] width 74 height 7
click at [131, 179] on link "CRFIPLS" at bounding box center [126, 176] width 16 height 5
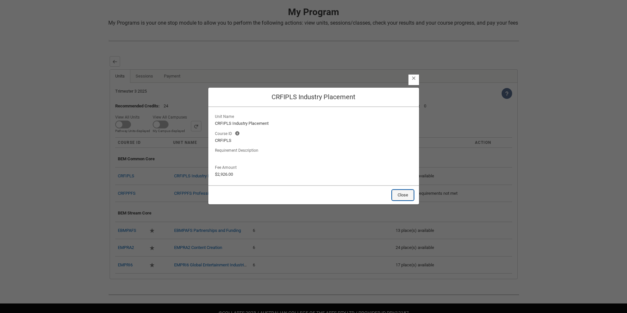
click at [396, 196] on button "Close" at bounding box center [403, 195] width 22 height 11
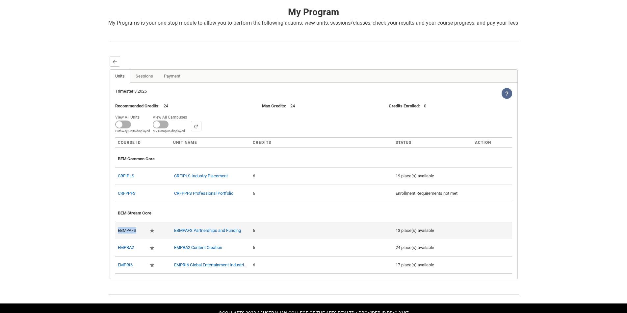
drag, startPoint x: 138, startPoint y: 237, endPoint x: 115, endPoint y: 238, distance: 23.0
click at [115, 238] on th "EBMPAFS" at bounding box center [131, 230] width 32 height 17
copy link "EBMPAFS"
click at [137, 237] on div "EBMPAFS" at bounding box center [131, 231] width 26 height 12
click at [127, 233] on link "EBMPAFS" at bounding box center [127, 230] width 18 height 5
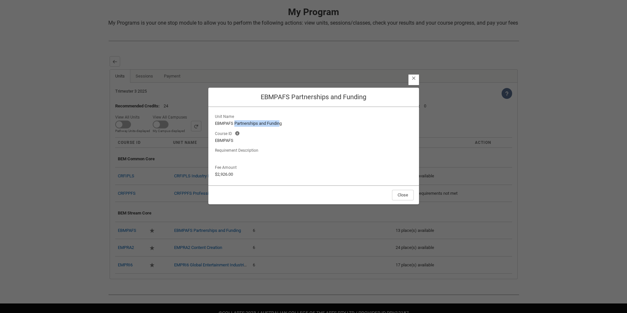
drag, startPoint x: 236, startPoint y: 122, endPoint x: 282, endPoint y: 122, distance: 46.4
click at [282, 122] on lightning-formatted-text "EBMPAFS Partnerships and Funding" at bounding box center [313, 123] width 197 height 7
drag, startPoint x: 269, startPoint y: 125, endPoint x: 272, endPoint y: 121, distance: 5.1
click at [272, 121] on lightning-formatted-text "EBMPAFS Partnerships and Funding" at bounding box center [313, 123] width 197 height 7
drag, startPoint x: 287, startPoint y: 124, endPoint x: 236, endPoint y: 124, distance: 51.3
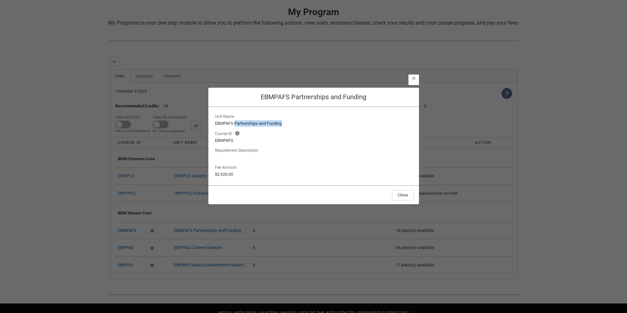
click at [236, 124] on lightning-formatted-text "EBMPAFS Partnerships and Funding" at bounding box center [313, 123] width 197 height 7
copy lightning-formatted-text "Partnerships and Funding"
click at [405, 197] on button "Close" at bounding box center [403, 195] width 22 height 11
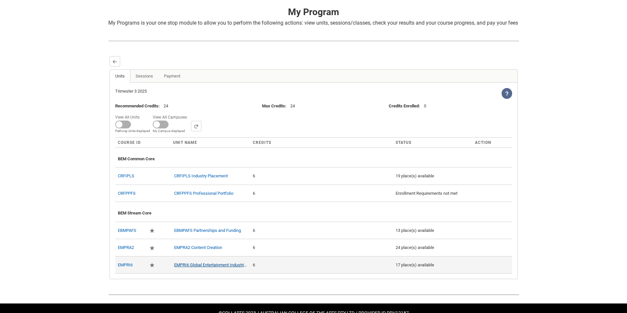
click at [195, 268] on link "EMPRI6 Global Entertainment Industries" at bounding box center [211, 265] width 74 height 5
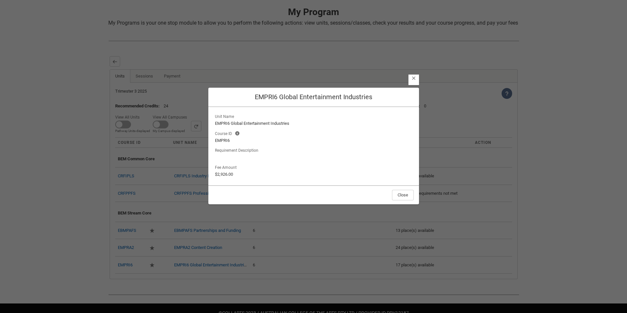
click at [225, 143] on lightning-formatted-text "EMPRI6" at bounding box center [313, 140] width 197 height 7
copy lightning-formatted-text "EMPRI6"
drag, startPoint x: 280, startPoint y: 95, endPoint x: 373, endPoint y: 102, distance: 93.7
click at [373, 102] on header "Close EMPRI6 Global Entertainment Industries" at bounding box center [313, 97] width 211 height 19
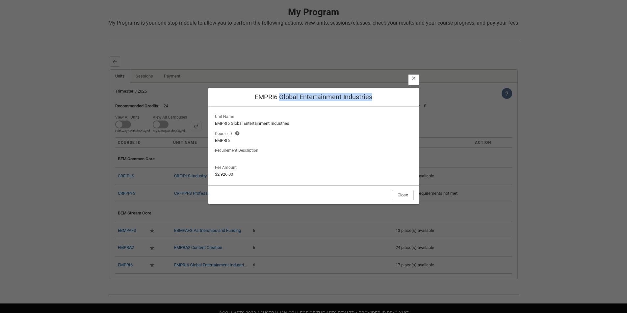
copy h2 "Global Entertainment Industries"
click at [412, 78] on lightning-primitive-icon "button" at bounding box center [413, 78] width 5 height 5
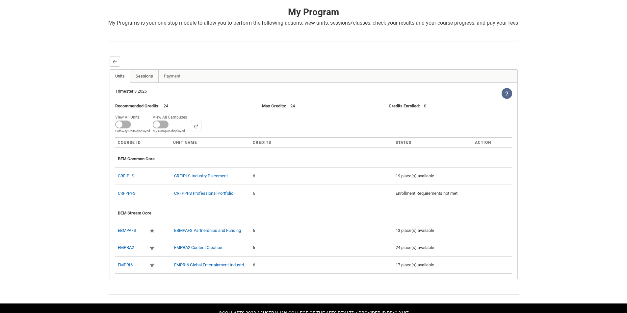
click at [146, 83] on link "Sessions" at bounding box center [144, 76] width 29 height 13
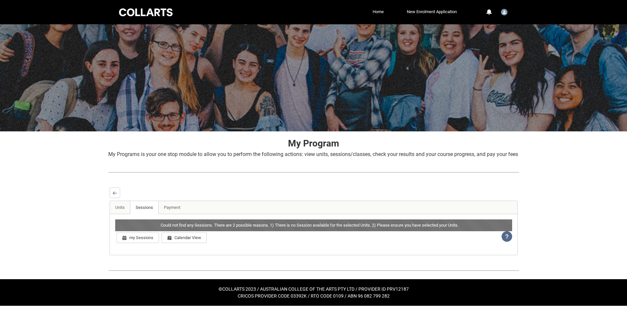
scroll to position [1, 0]
click at [169, 214] on link "Payment" at bounding box center [172, 207] width 28 height 13
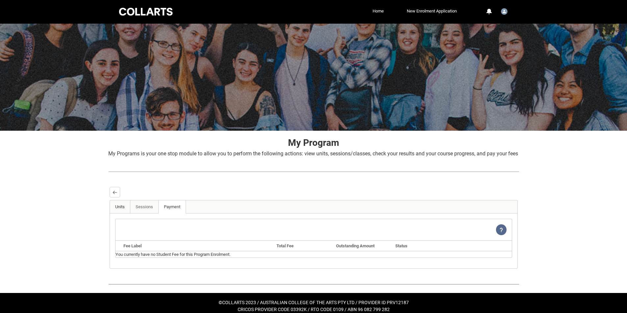
click at [115, 211] on link "Units" at bounding box center [120, 207] width 20 height 13
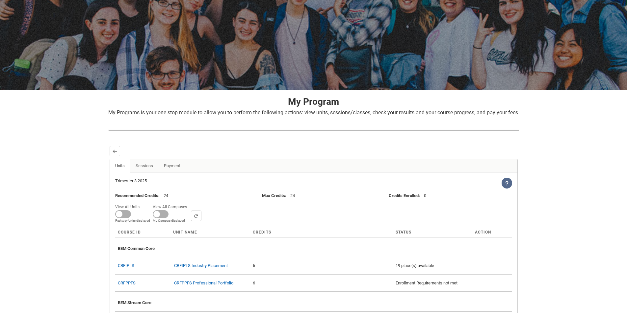
scroll to position [0, 0]
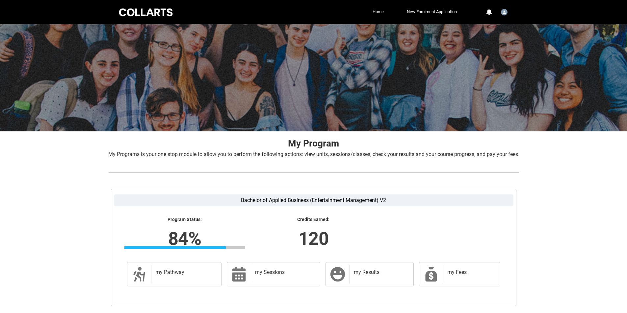
click at [380, 9] on link "Home" at bounding box center [378, 12] width 14 height 10
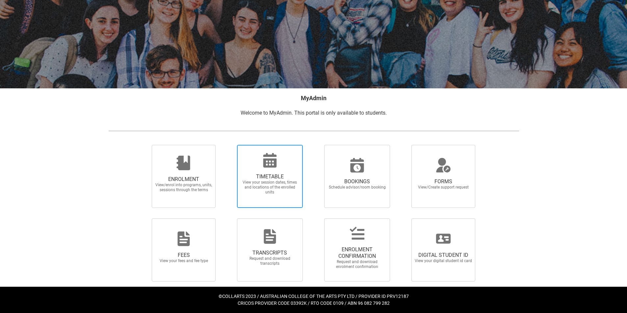
scroll to position [43, 0]
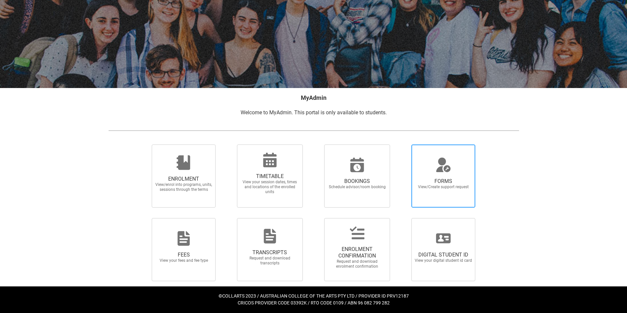
click at [434, 186] on span "View/Create support request" at bounding box center [443, 187] width 58 height 5
click at [403, 145] on input "FORMS View/Create support request" at bounding box center [403, 144] width 0 height 0
radio input "true"
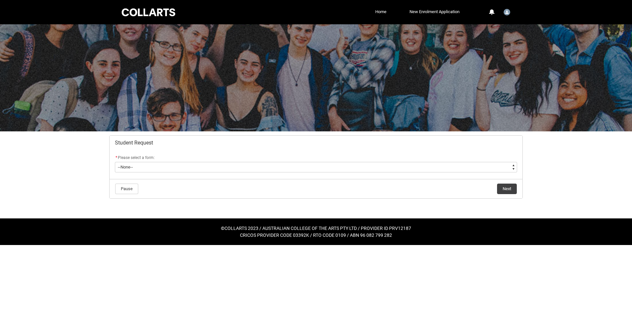
click at [363, 175] on flowruntime-screen-field "* Please select a form: * --None-- Academic Transcript Application to Appeal As…" at bounding box center [316, 164] width 410 height 21
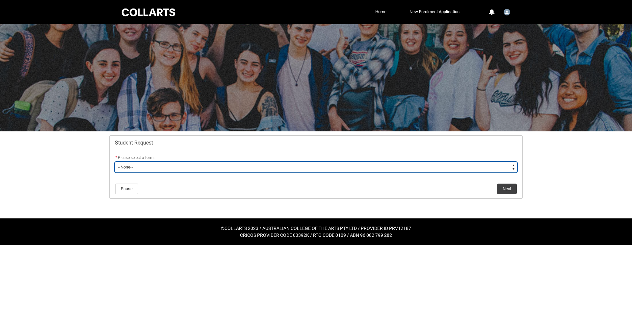
click at [363, 170] on select "--None-- Academic Transcript Application to Appeal Assignment Extension Change …" at bounding box center [316, 167] width 402 height 11
type lightning-select "Enrolment_Variation_Choice"
click at [115, 162] on select "--None-- Academic Transcript Application to Appeal Assignment Extension Change …" at bounding box center [316, 167] width 402 height 11
select select "Enrolment_Variation_Choice"
click at [473, 167] on select "--None-- Academic Transcript Application to Appeal Assignment Extension Change …" at bounding box center [316, 167] width 402 height 11
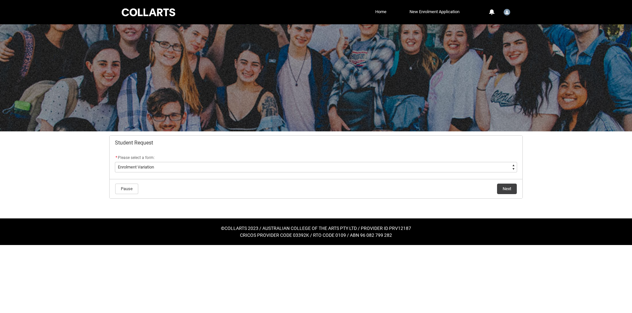
click at [67, 126] on div at bounding box center [316, 77] width 632 height 107
click at [375, 12] on link "Home" at bounding box center [380, 12] width 14 height 10
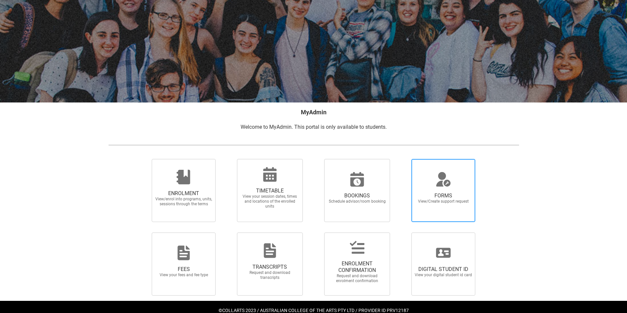
scroll to position [43, 0]
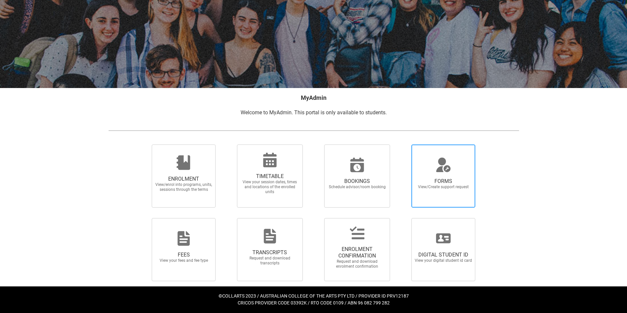
click at [443, 192] on span "FORMS View/Create support request" at bounding box center [442, 184] width 63 height 22
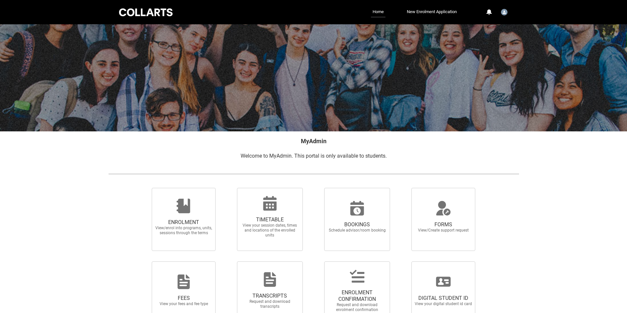
scroll to position [43, 0]
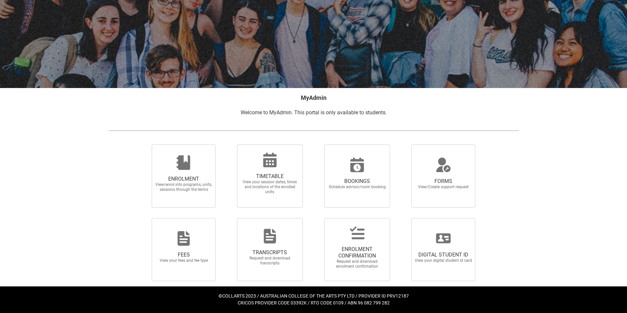
click at [427, 184] on span "FORMS" at bounding box center [443, 181] width 58 height 7
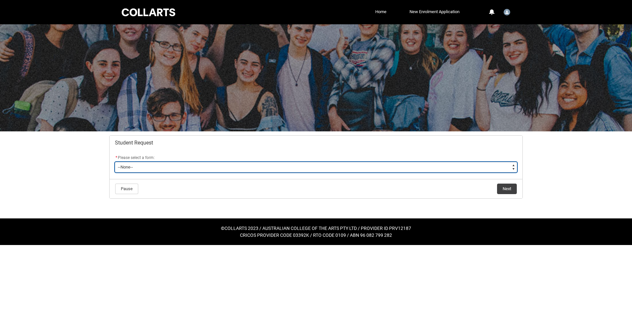
click at [250, 164] on select "--None-- Academic Transcript Application to Appeal Assignment Extension Change …" at bounding box center [316, 167] width 402 height 11
type lightning-select "General_Choice"
click at [115, 162] on select "--None-- Academic Transcript Application to Appeal Assignment Extension Change …" at bounding box center [316, 167] width 402 height 11
select select "General_Choice"
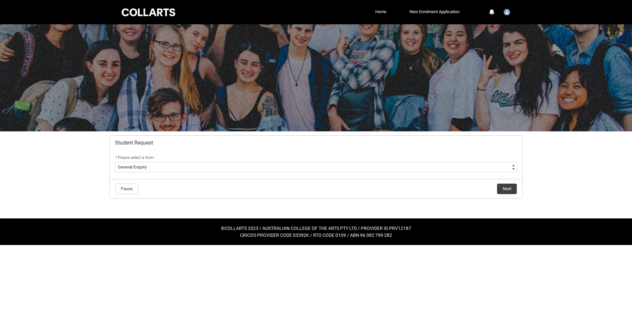
click at [516, 188] on lightning-button "Next" at bounding box center [506, 189] width 20 height 11
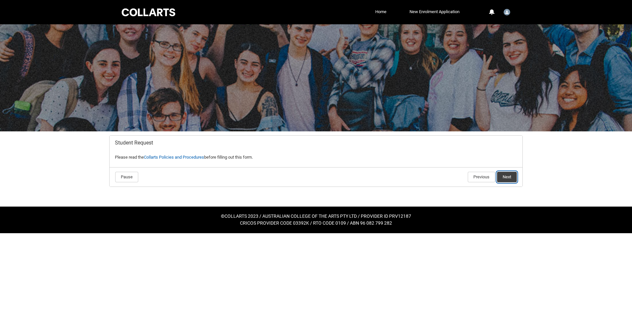
click at [502, 177] on button "Next" at bounding box center [507, 177] width 20 height 11
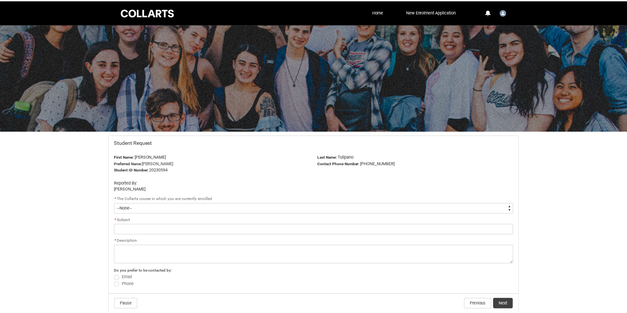
scroll to position [47, 0]
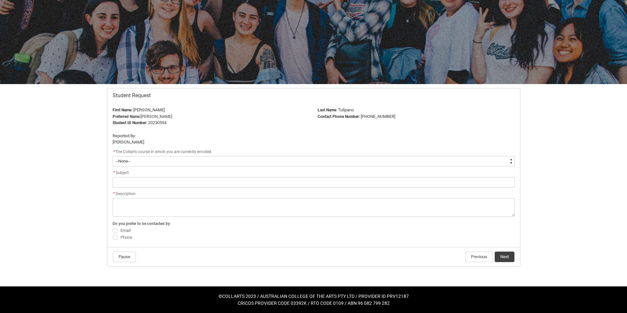
click at [250, 162] on select "--None-- Bachelor of Applied Business (Entertainment Management) V2" at bounding box center [313, 161] width 402 height 11
type lightning-select "recordPicklist_ProgramEnrollment.a0jOZ000006No5VYAS"
click at [112, 156] on select "--None-- Bachelor of Applied Business (Entertainment Management) V2" at bounding box center [313, 161] width 402 height 11
select select "recordPicklist_ProgramEnrollment.a0jOZ000006No5VYAS"
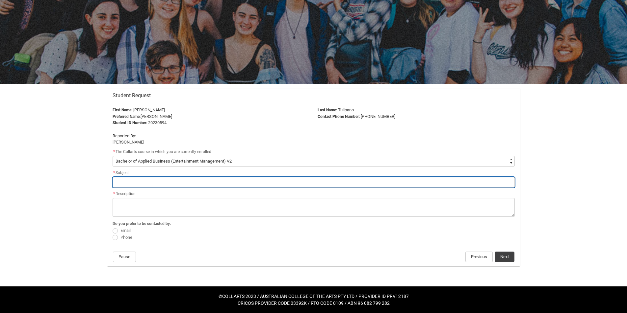
click at [229, 182] on input "Redu_Student_Request flow" at bounding box center [313, 182] width 402 height 11
type lightning-primitive-input-simple "E"
type input "E"
type lightning-primitive-input-simple "En"
type input "En"
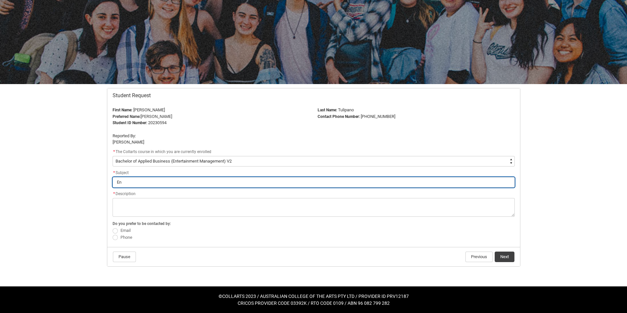
type lightning-primitive-input-simple "Enr"
type input "Enr"
type lightning-primitive-input-simple "Enro"
type input "Enro"
type lightning-primitive-input-simple "Enrol"
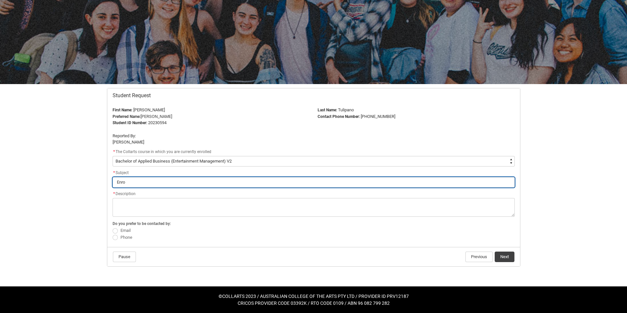
type input "Enrol"
type lightning-primitive-input-simple "Enroll"
type input "Enroll"
type lightning-primitive-input-simple "Enrol"
type input "Enrol"
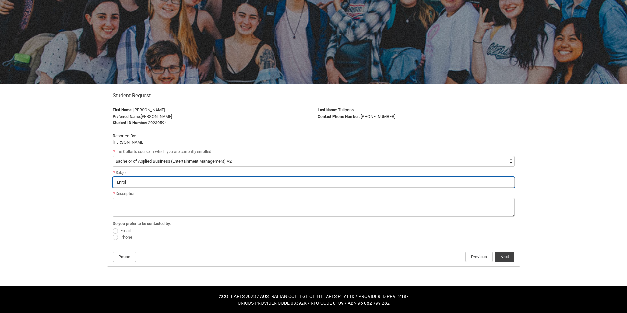
type lightning-primitive-input-simple "Enrolm"
type input "Enrolm"
type lightning-primitive-input-simple "Enrolme"
type input "Enrolme"
type lightning-primitive-input-simple "Enrolmen"
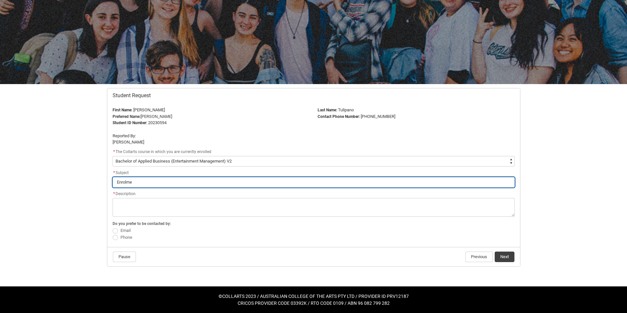
type input "Enrolmen"
type lightning-primitive-input-simple "Enrolment"
type input "Enrolment"
type lightning-primitive-input-simple "Enrolment"
type input "Enrolment"
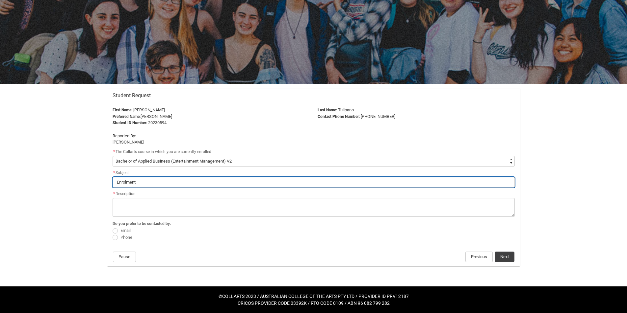
click at [118, 182] on input "Enrolment" at bounding box center [313, 182] width 402 height 11
type lightning-primitive-input-simple "EEnrolment"
type input "EEnrolment"
type lightning-primitive-input-simple "ElEnrolment"
type input "ElEnrolment"
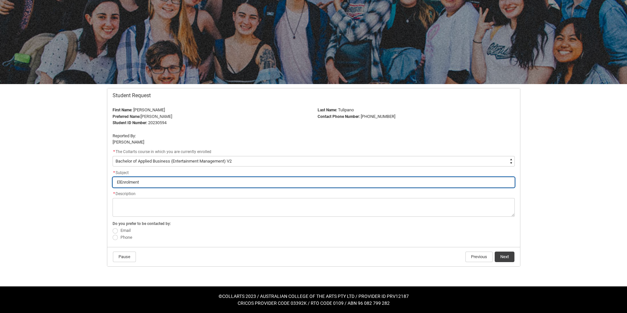
type lightning-primitive-input-simple "EleEnrolment"
type input "EleEnrolment"
type lightning-primitive-input-simple "ElecEnrolment"
type input "ElecEnrolment"
type lightning-primitive-input-simple "ElectEnrolment"
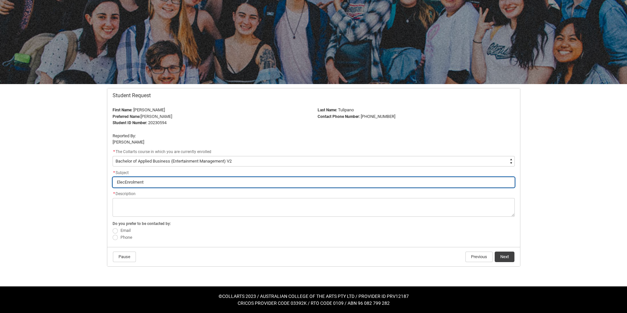
type input "ElectEnrolment"
type lightning-primitive-input-simple "ElectiEnrolment"
type input "ElectiEnrolment"
type lightning-primitive-input-simple "ElectivEnrolment"
type input "ElectivEnrolment"
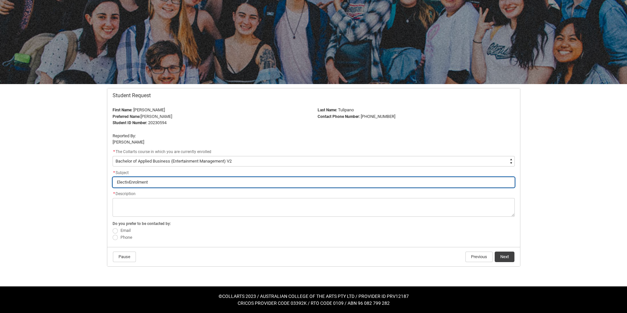
type lightning-primitive-input-simple "ElectiveEnrolment"
type input "ElectiveEnrolment"
type lightning-primitive-input-simple "Elective Enrolment"
type input "Elective Enrolment"
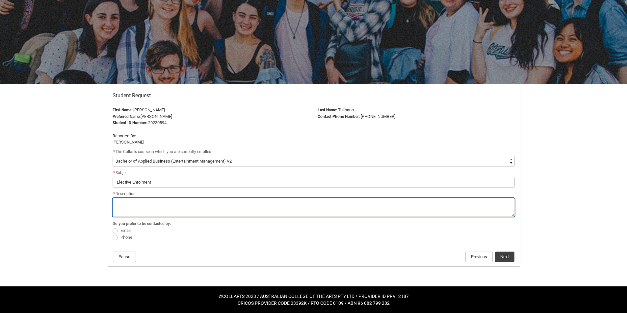
click at [133, 207] on textarea "*" at bounding box center [313, 207] width 402 height 19
type lightning-textarea "I"
type textarea "I"
type lightning-textarea "I"
type textarea "I"
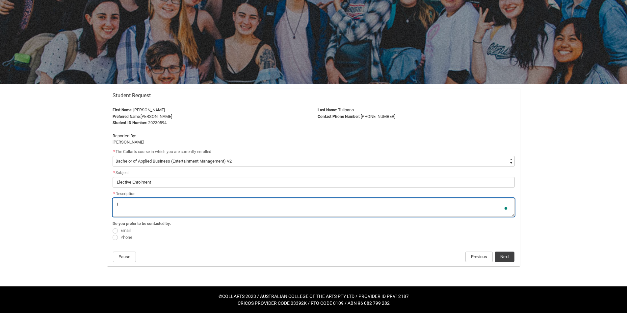
type lightning-textarea "I n"
type textarea "I n"
type lightning-textarea "I ne"
type textarea "I ne"
type lightning-textarea "I nee"
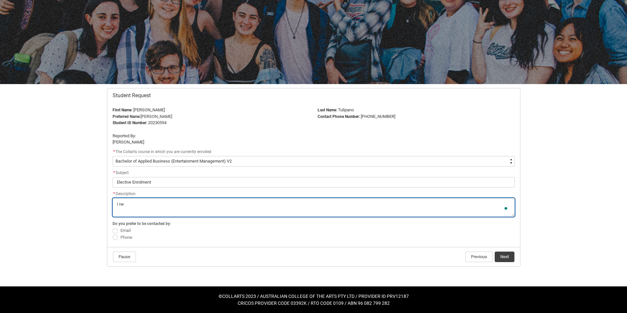
type textarea "I nee"
type lightning-textarea "I need"
type textarea "I need"
type lightning-textarea "I need"
type textarea "I need"
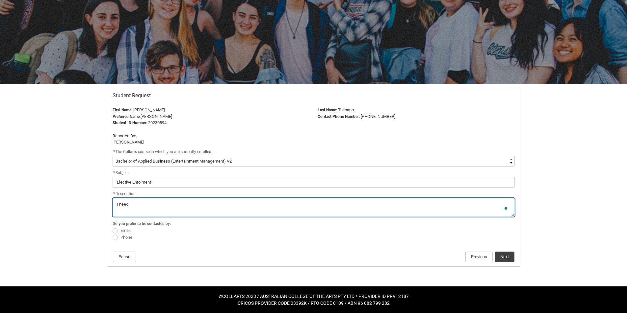
type lightning-textarea "I need t"
type textarea "I need t"
type lightning-textarea "I need to"
type textarea "I need to"
type lightning-textarea "I need to"
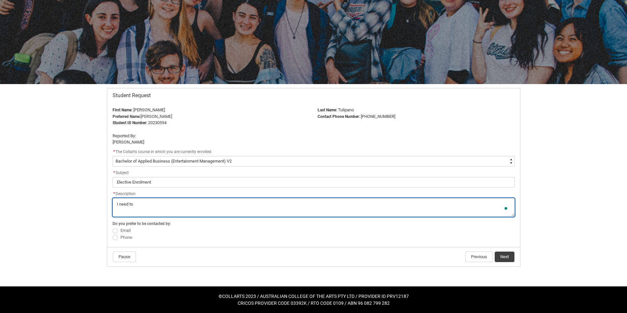
type textarea "I need to"
type lightning-textarea "I need to e"
type textarea "I need to e"
type lightning-textarea "I need to en"
type textarea "I need to en"
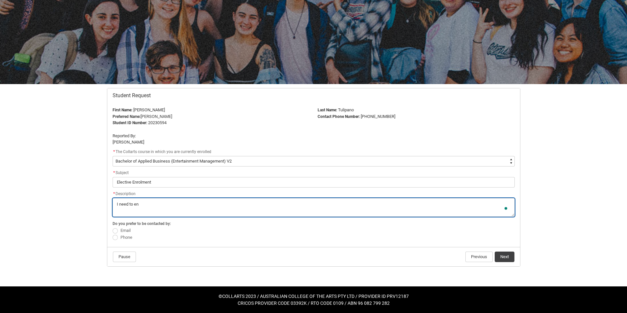
type lightning-textarea "I need to enr"
type textarea "I need to enr"
type lightning-textarea "I need to enro"
type textarea "I need to enro"
type lightning-textarea "I need to enrol"
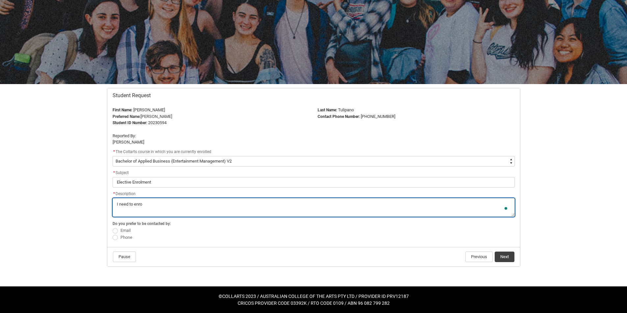
type textarea "I need to enrol"
type lightning-textarea "I need to enrol"
type textarea "I need to enrol"
type lightning-textarea "I need to enrol i"
type textarea "I need to enrol i"
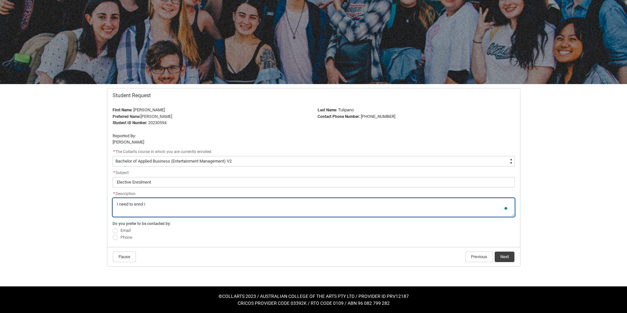
type lightning-textarea "I need to enrol in"
type textarea "I need to enrol in"
type lightning-textarea "I need to enrol in"
type textarea "I need to enrol in"
type lightning-textarea "I need to enrol in e"
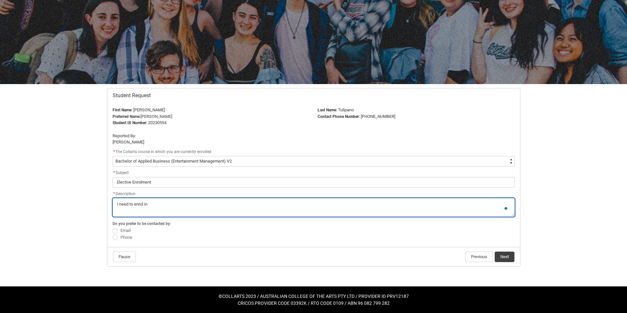
type textarea "I need to enrol in e"
type lightning-textarea "I need to enrol in el"
type textarea "I need to enrol in el"
type lightning-textarea "I need to enrol in ele"
type textarea "I need to enrol in ele"
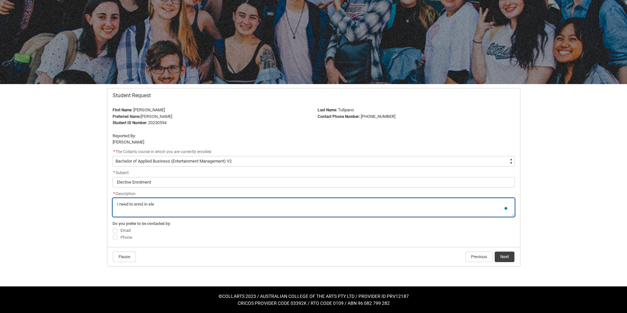
type lightning-textarea "I need to enrol in elec"
type textarea "I need to enrol in elec"
type lightning-textarea "I need to enrol in elect"
type textarea "I need to enrol in elect"
type lightning-textarea "I need to enrol in electi"
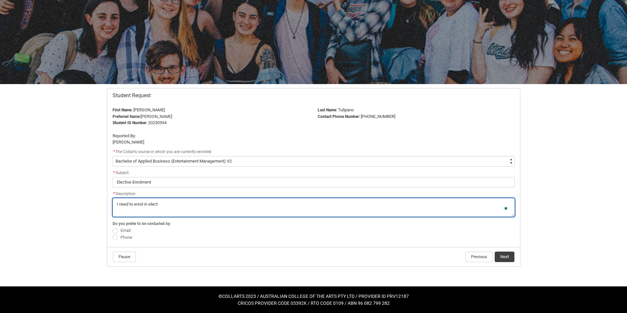
type textarea "I need to enrol in electi"
type lightning-textarea "I need to enrol in elect"
type textarea "I need to enrol in elect"
type lightning-textarea "I need to enrol in elec"
type textarea "I need to enrol in elec"
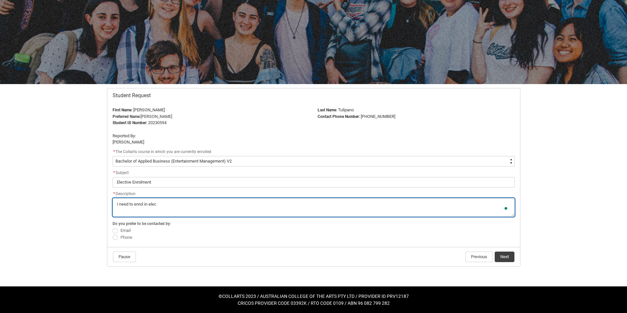
type lightning-textarea "I need to enrol in ele"
type textarea "I need to enrol in ele"
type lightning-textarea "I need to enrol in el"
type textarea "I need to enrol in el"
type lightning-textarea "I need to enrol in e"
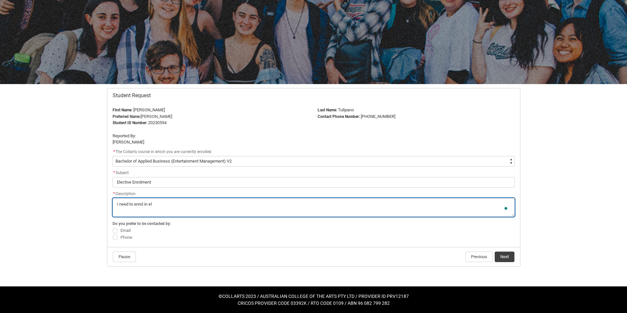
type textarea "I need to enrol in e"
type lightning-textarea "I need to enrol in"
type textarea "I need to enrol in"
type lightning-textarea "I need to enrol in a"
type textarea "I need to enrol in a"
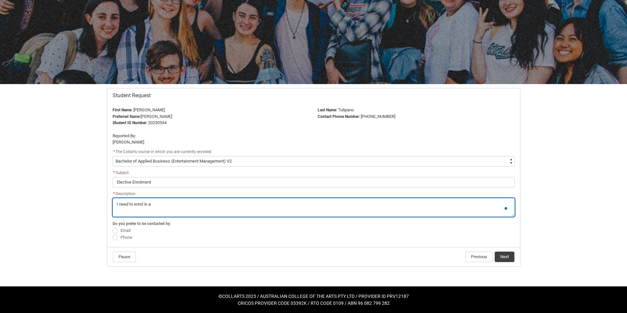
type lightning-textarea "I need to enrol in an"
type textarea "I need to enrol in an"
type lightning-textarea "I need to enrol in an"
type textarea "I need to enrol in an"
type lightning-textarea "I need to enrol in an e"
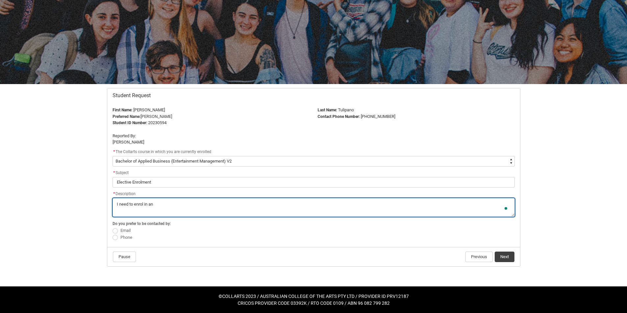
type textarea "I need to enrol in an e"
type lightning-textarea "I need to enrol in an el"
type textarea "I need to enrol in an el"
type lightning-textarea "I need to enrol in an ele"
type textarea "I need to enrol in an ele"
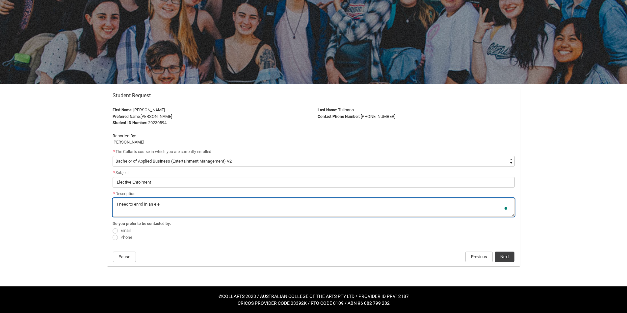
type lightning-textarea "I need to enrol in an elec"
type textarea "I need to enrol in an elec"
type lightning-textarea "I need to enrol in an elect"
type textarea "I need to enrol in an elect"
type lightning-textarea "I need to enrol in an electi"
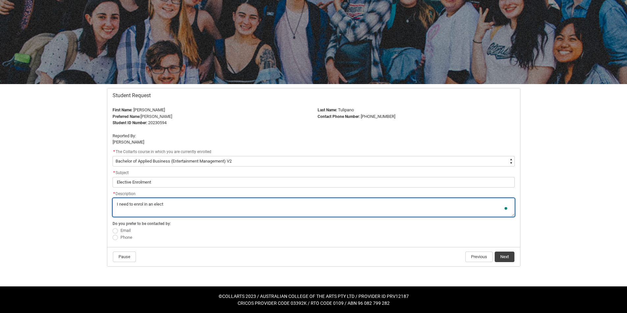
type textarea "I need to enrol in an electi"
type lightning-textarea "I need to enrol in an electiv"
type textarea "I need to enrol in an electiv"
type lightning-textarea "I need to enrol in an elective"
type textarea "I need to enrol in an elective"
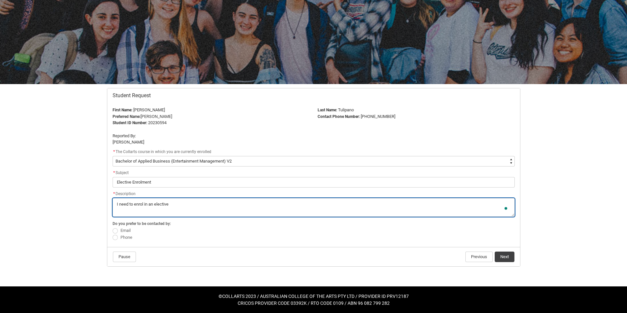
type lightning-textarea "I need to enrol in an elective"
type textarea "I need to enrol in an elective"
type lightning-textarea "I need to enrol in an elective h"
type textarea "I need to enrol in an elective h"
type lightning-textarea "I need to enrol in an elective ho"
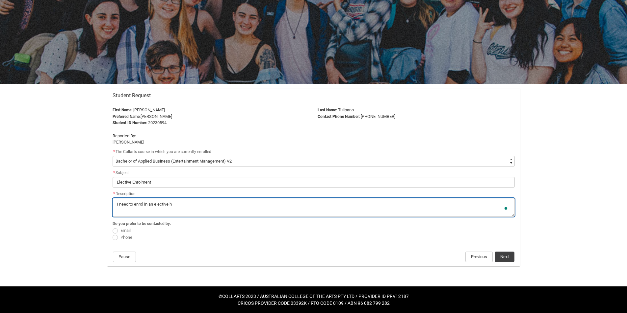
type textarea "I need to enrol in an elective ho"
type lightning-textarea "I need to enrol in an elective how"
type textarea "I need to enrol in an elective how"
type lightning-textarea "I need to enrol in an elective [PERSON_NAME]"
type textarea "I need to enrol in an elective [PERSON_NAME]"
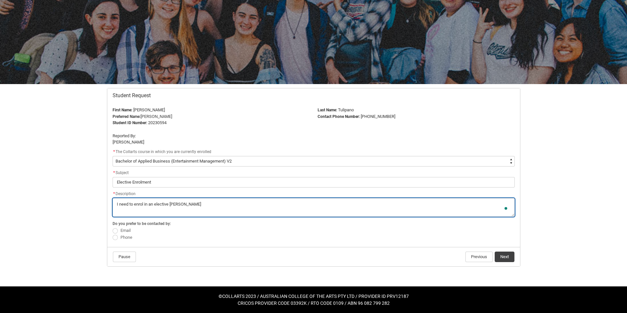
type lightning-textarea "I need to enrol in an elective howev"
type textarea "I need to enrol in an elective howev"
type lightning-textarea "I need to enrol in an elective howeve"
type textarea "I need to enrol in an elective howeve"
type lightning-textarea "I need to enrol in an elective however"
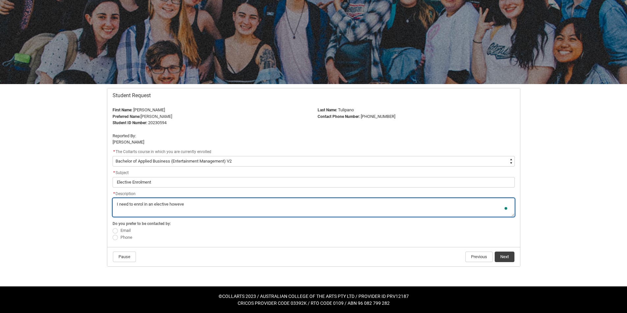
type textarea "I need to enrol in an elective however"
type lightning-textarea "I need to enrol in an elective however"
type textarea "I need to enrol in an elective however"
type lightning-textarea "I need to enrol in an elective however i"
type textarea "I need to enrol in an elective however i"
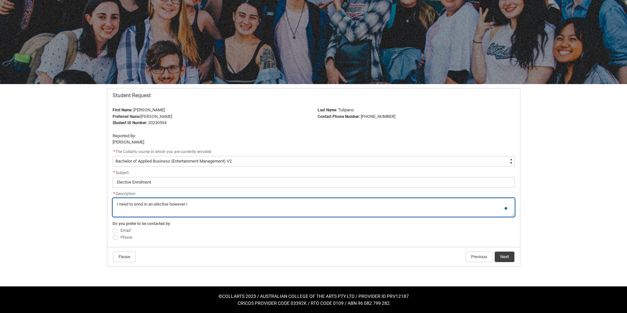
type lightning-textarea "I need to enrol in an elective however i"
type textarea "I need to enrol in an elective however i"
type lightning-textarea "I need to enrol in an elective however i h"
type textarea "I need to enrol in an elective however i h"
type lightning-textarea "I need to enrol in an elective however i ha"
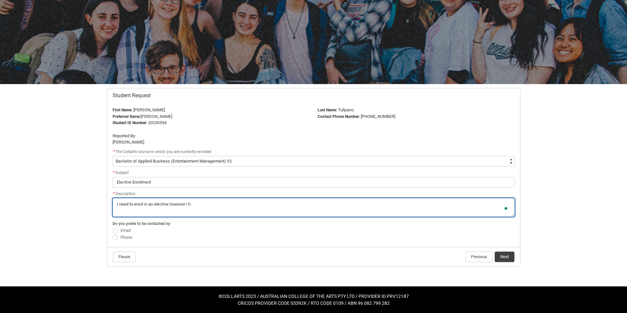
type textarea "I need to enrol in an elective however i ha"
type lightning-textarea "I need to enrol in an elective however i hav"
type textarea "I need to enrol in an elective however i hav"
type lightning-textarea "I need to enrol in an elective however i have"
type textarea "I need to enrol in an elective however i have"
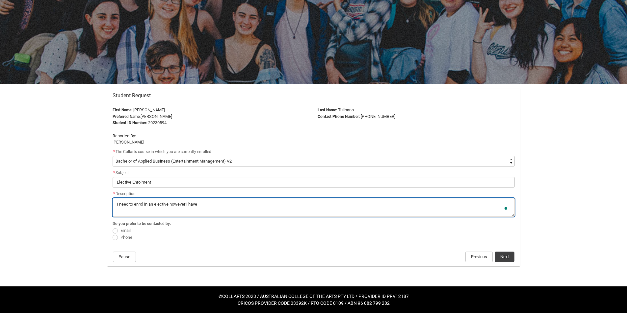
type lightning-textarea "I need to enrol in an elective however i have"
type textarea "I need to enrol in an elective however i have"
type lightning-textarea "I need to enrol in an elective however have"
type textarea "I need to enrol in an elective however have"
type lightning-textarea "I need to enrol in an elective however I have"
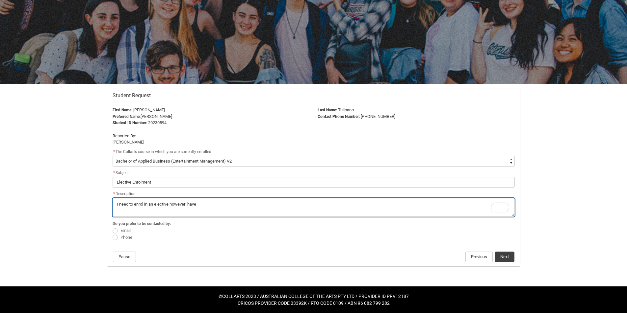
type textarea "I need to enrol in an elective however I have"
type lightning-textarea "I need to enrol in an elective however I have"
type textarea "I need to enrol in an elective however I have"
type lightning-textarea "I need to enrol in an elective however I have n"
type textarea "I need to enrol in an elective however I have n"
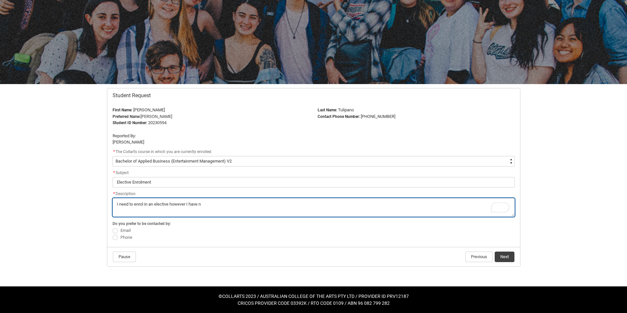
type lightning-textarea "I need to enrol in an elective however I have no"
type textarea "I need to enrol in an elective however I have no"
type lightning-textarea "I need to enrol in an elective however I have not"
type textarea "I need to enrol in an elective however I have not"
type lightning-textarea "I need to enrol in an elective however I have not"
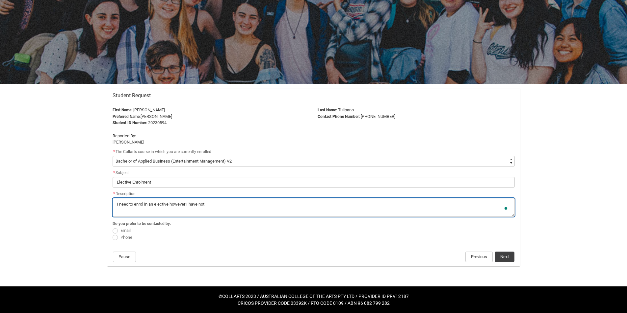
type textarea "I need to enrol in an elective however I have not"
type lightning-textarea "I need to enrol in an elective however I have not r"
type textarea "I need to enrol in an elective however I have not r"
type lightning-textarea "I need to enrol in an elective however I have not re"
type textarea "I need to enrol in an elective however I have not re"
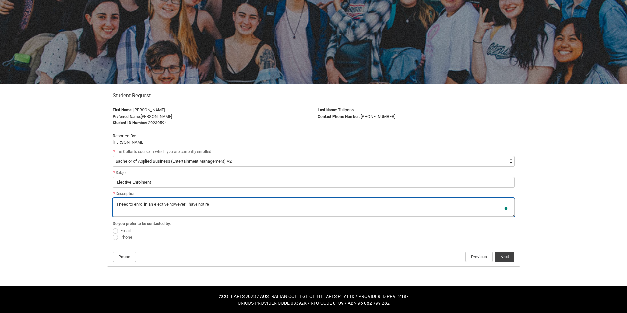
type lightning-textarea "I need to enrol in an elective however I have not rec"
type textarea "I need to enrol in an elective however I have not rec"
type lightning-textarea "I need to enrol in an elective however I have not reci"
type textarea "I need to enrol in an elective however I have not reci"
type lightning-textarea "I need to enrol in an elective however I have not [PERSON_NAME]"
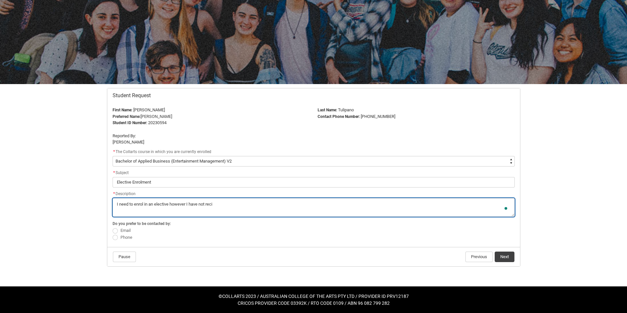
type textarea "I need to enrol in an elective however I have not [PERSON_NAME]"
type lightning-textarea "I need to enrol in an elective however I have not reciev"
type textarea "I need to enrol in an elective however I have not reciev"
type lightning-textarea "I need to enrol in an elective however I have not recieve"
type textarea "I need to enrol in an elective however I have not recieve"
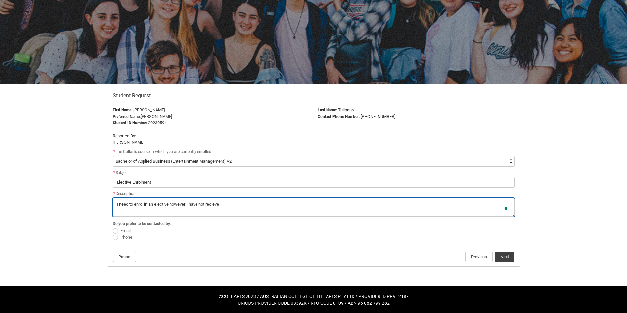
type lightning-textarea "I need to enrol in an elective however I have not recieved"
type textarea "I need to enrol in an elective however I have not recieved"
type lightning-textarea "I need to enrol in an elective however I have not recieved"
type textarea "I need to enrol in an elective however I have not recieved"
type lightning-textarea "I need to enrol in an elective however I have not recieved a"
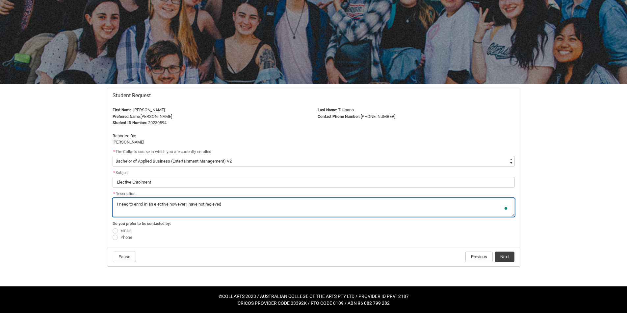
type textarea "I need to enrol in an elective however I have not recieved a"
type lightning-textarea "I need to enrol in an elective however I have not recieved an"
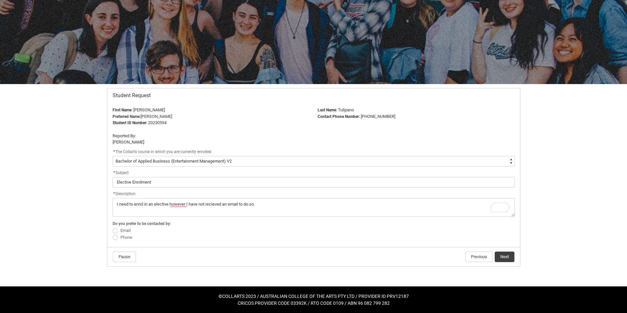
click at [120, 229] on span "Email" at bounding box center [125, 230] width 10 height 5
click at [112, 228] on input "Email" at bounding box center [112, 227] width 0 height 0
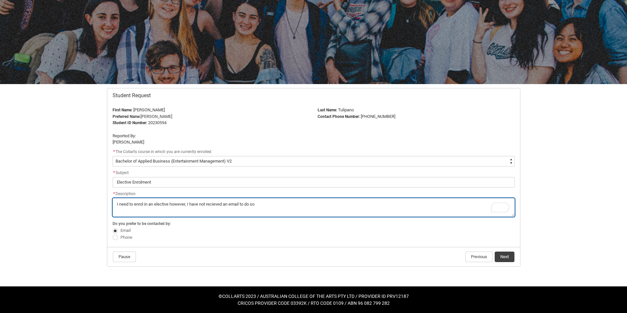
click at [265, 204] on textarea "*" at bounding box center [313, 207] width 402 height 19
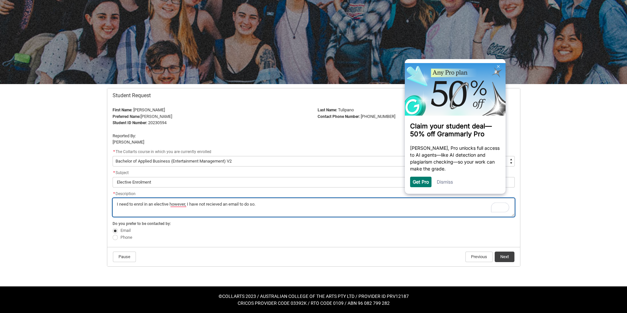
scroll to position [0, 0]
paste textarea "Digital Film Editing (Screen & Media) Unit Code: SCMDFES"
click at [118, 212] on textarea "*" at bounding box center [313, 207] width 402 height 19
click at [363, 204] on textarea "*" at bounding box center [313, 207] width 402 height 19
click at [216, 205] on textarea "*" at bounding box center [313, 207] width 402 height 19
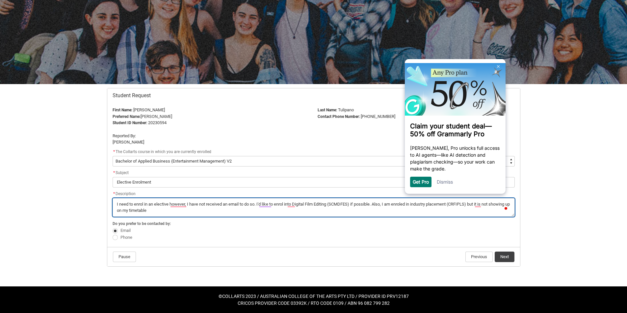
click at [257, 214] on textarea "*" at bounding box center [313, 207] width 402 height 19
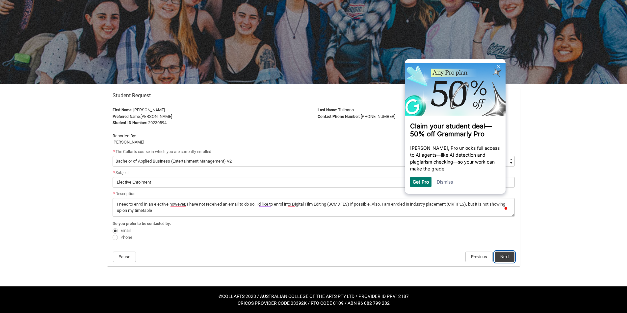
click at [505, 257] on button "Next" at bounding box center [504, 257] width 20 height 11
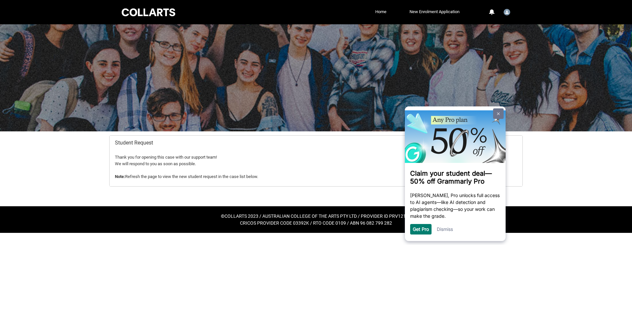
click at [498, 113] on img at bounding box center [497, 113] width 3 height 3
